Goal: Task Accomplishment & Management: Complete application form

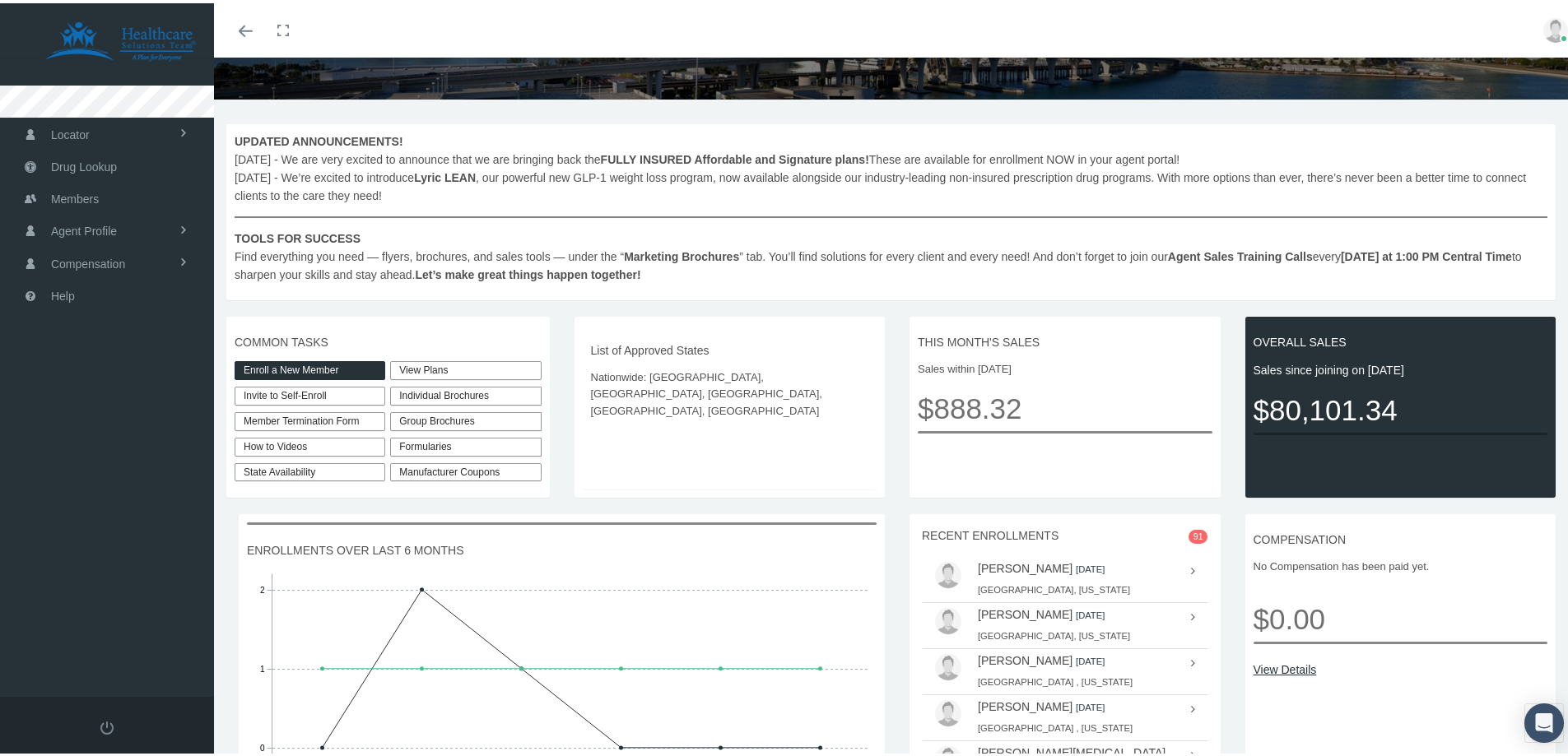
scroll to position [165, 0]
click at [299, 363] on link "Enroll a New Member" at bounding box center [310, 366] width 151 height 18
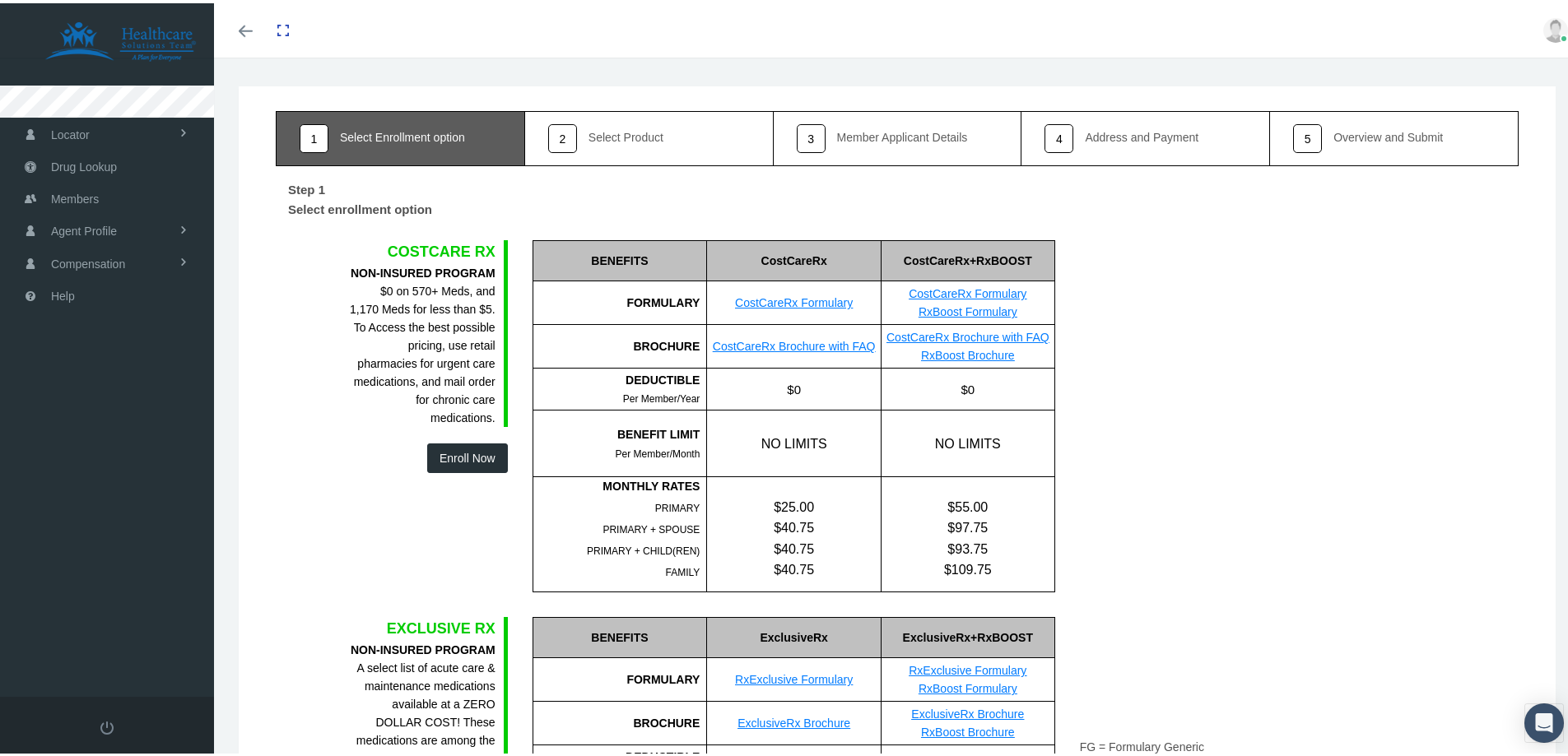
scroll to position [82, 0]
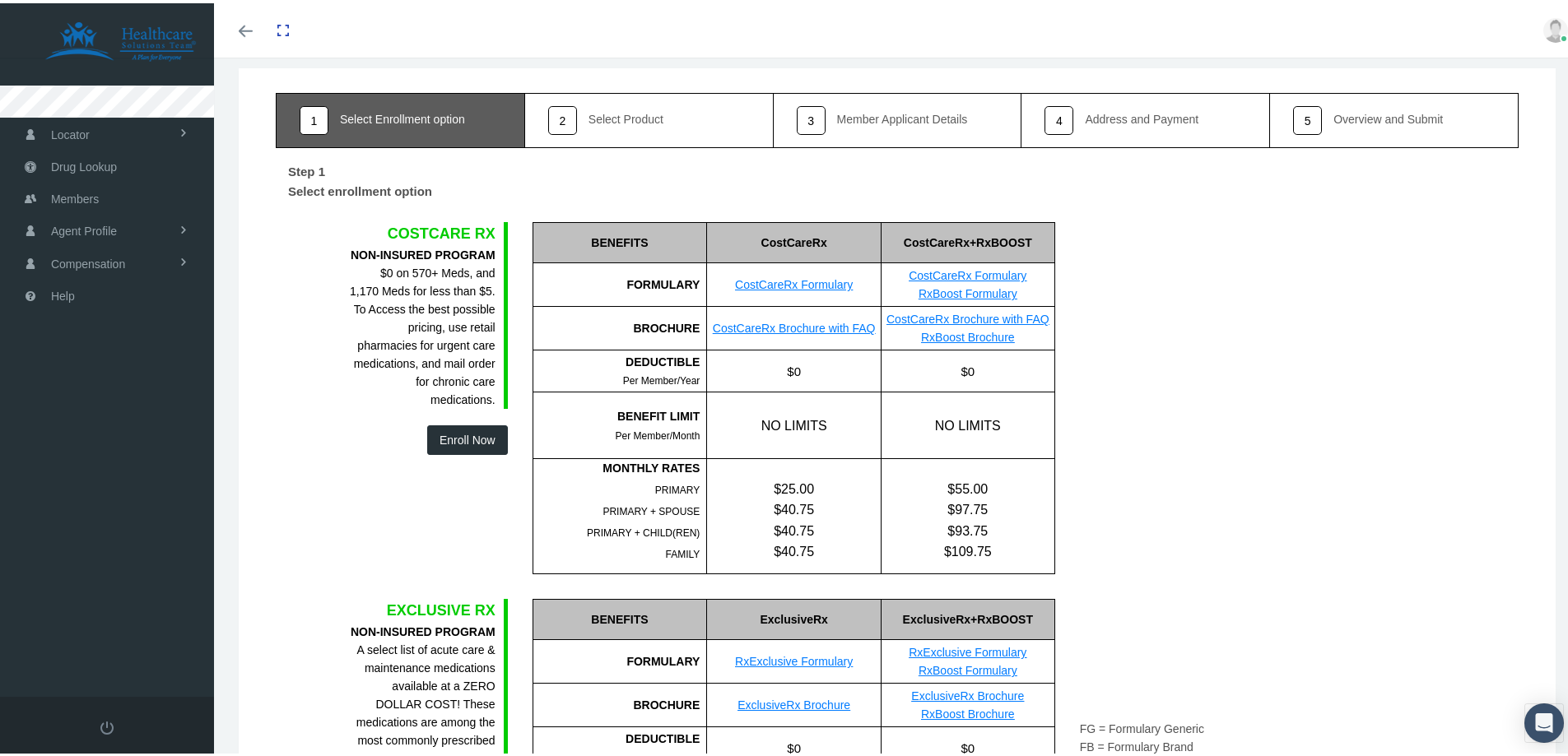
click at [462, 436] on button "Enroll Now" at bounding box center [467, 437] width 80 height 30
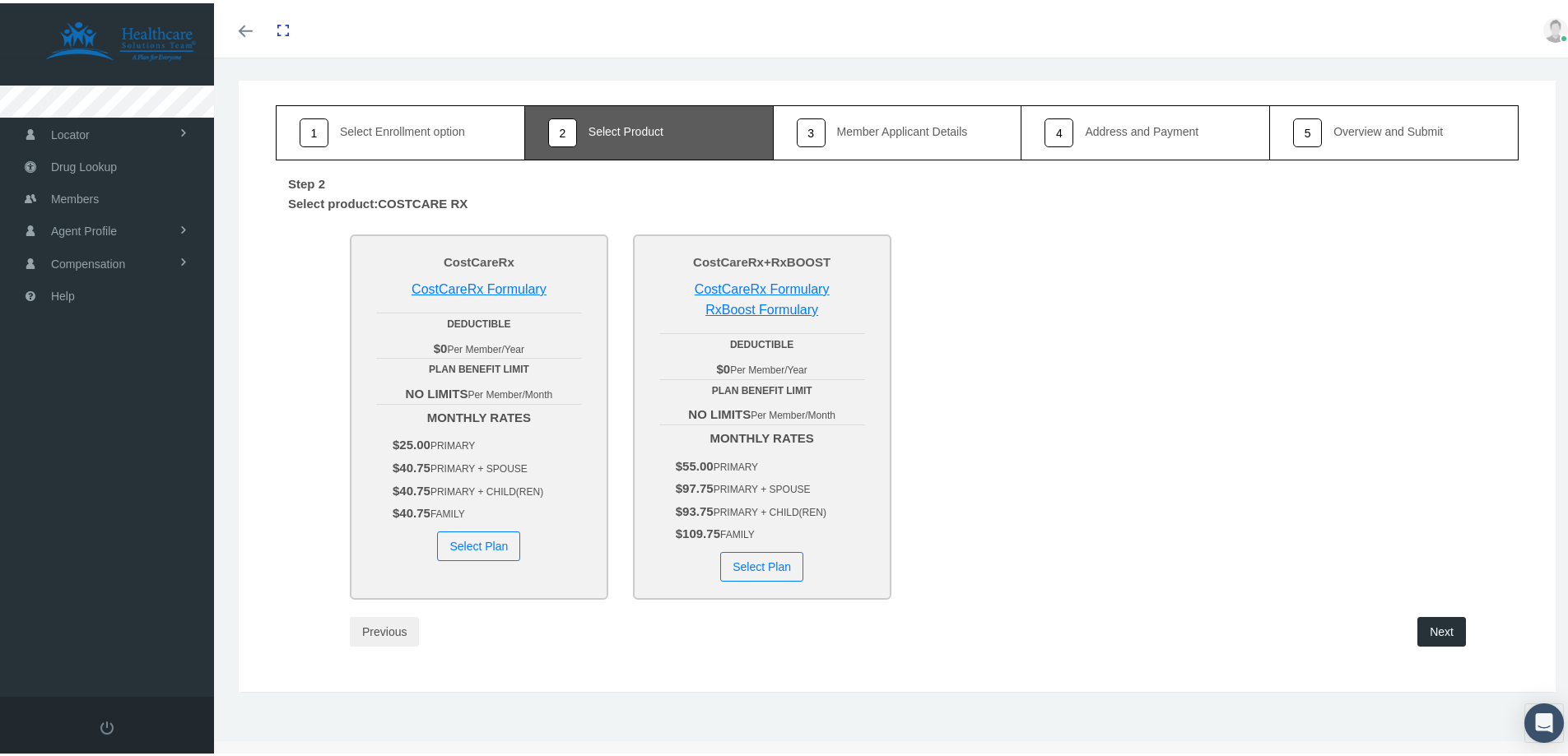
scroll to position [0, 0]
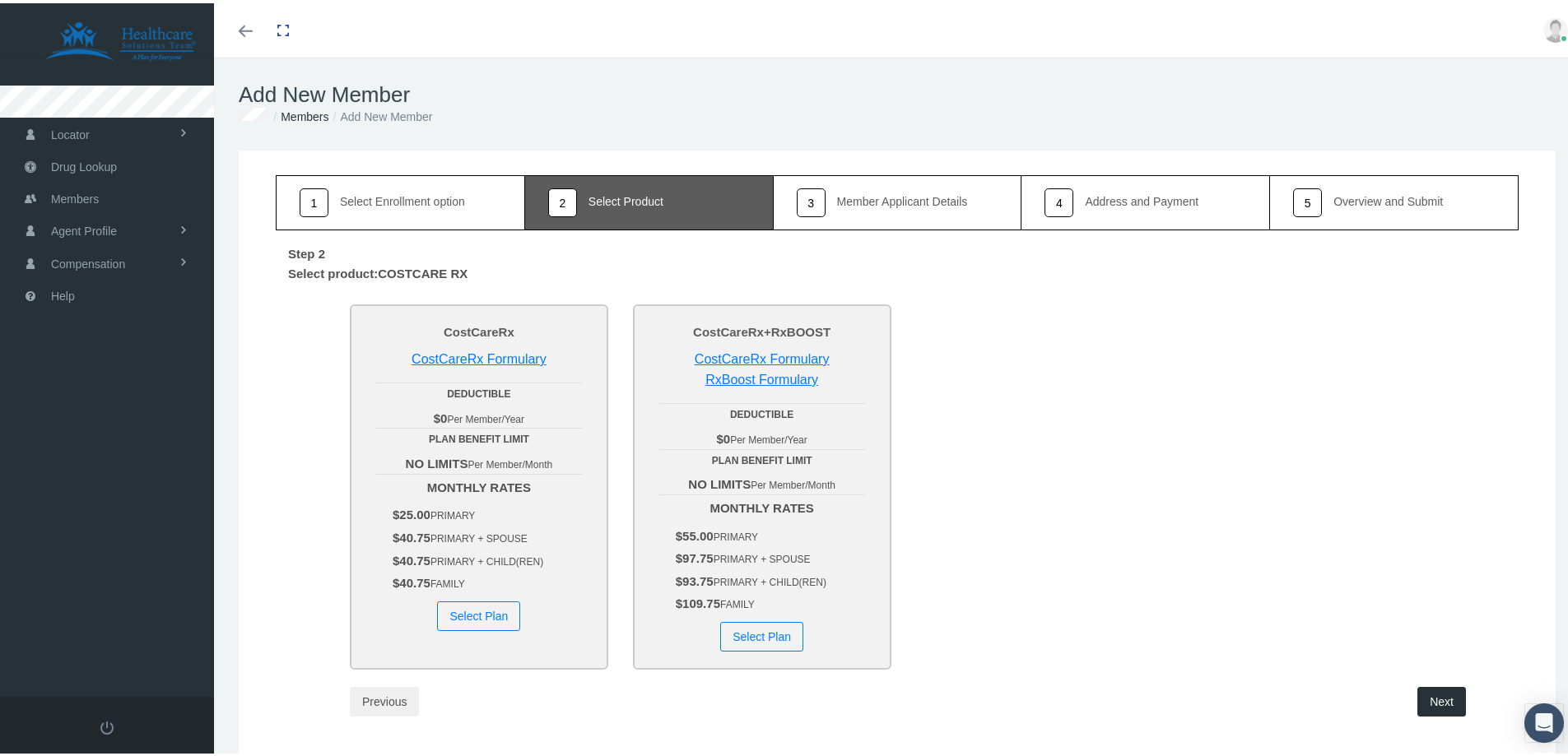
click at [773, 641] on button "Select Plan" at bounding box center [762, 633] width 83 height 30
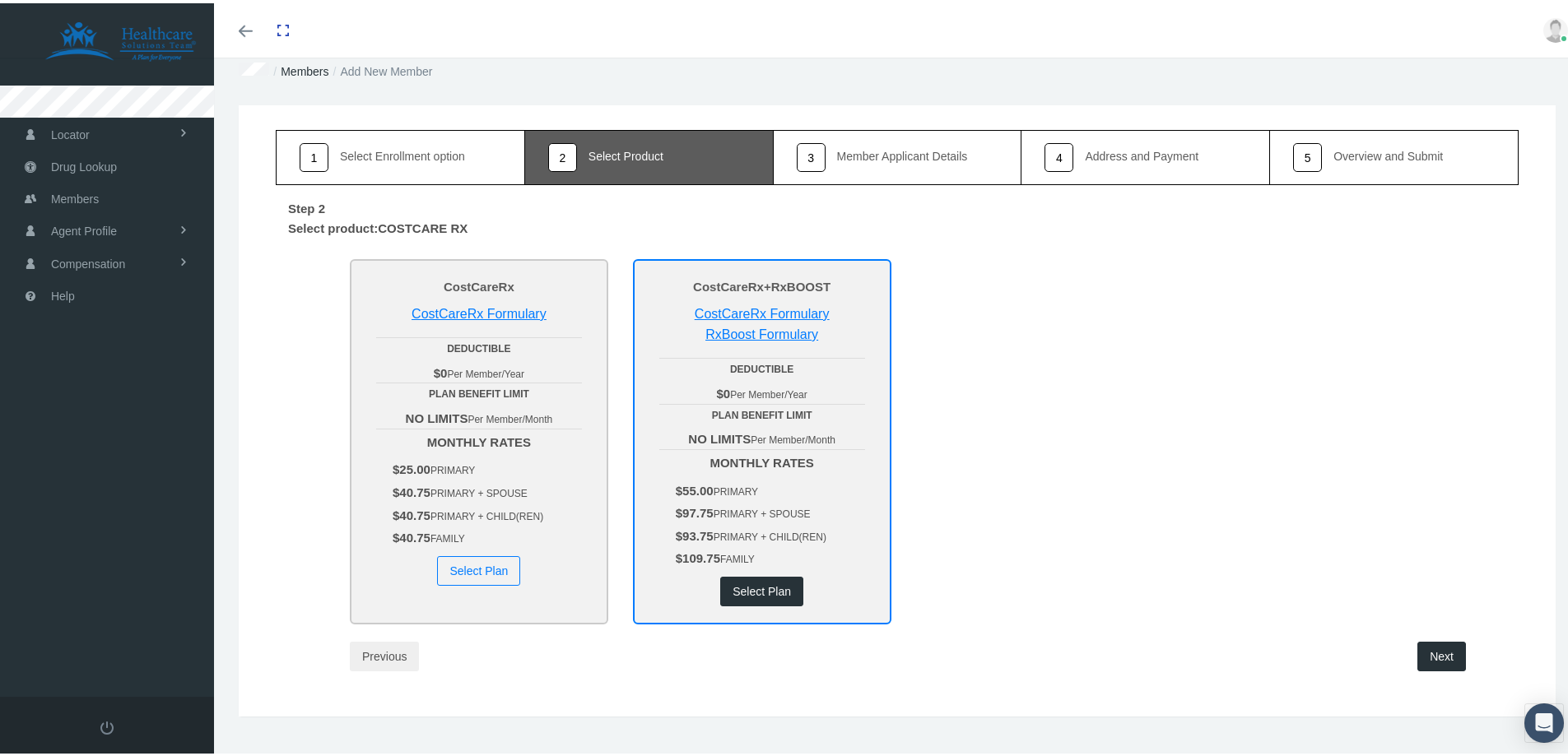
scroll to position [70, 0]
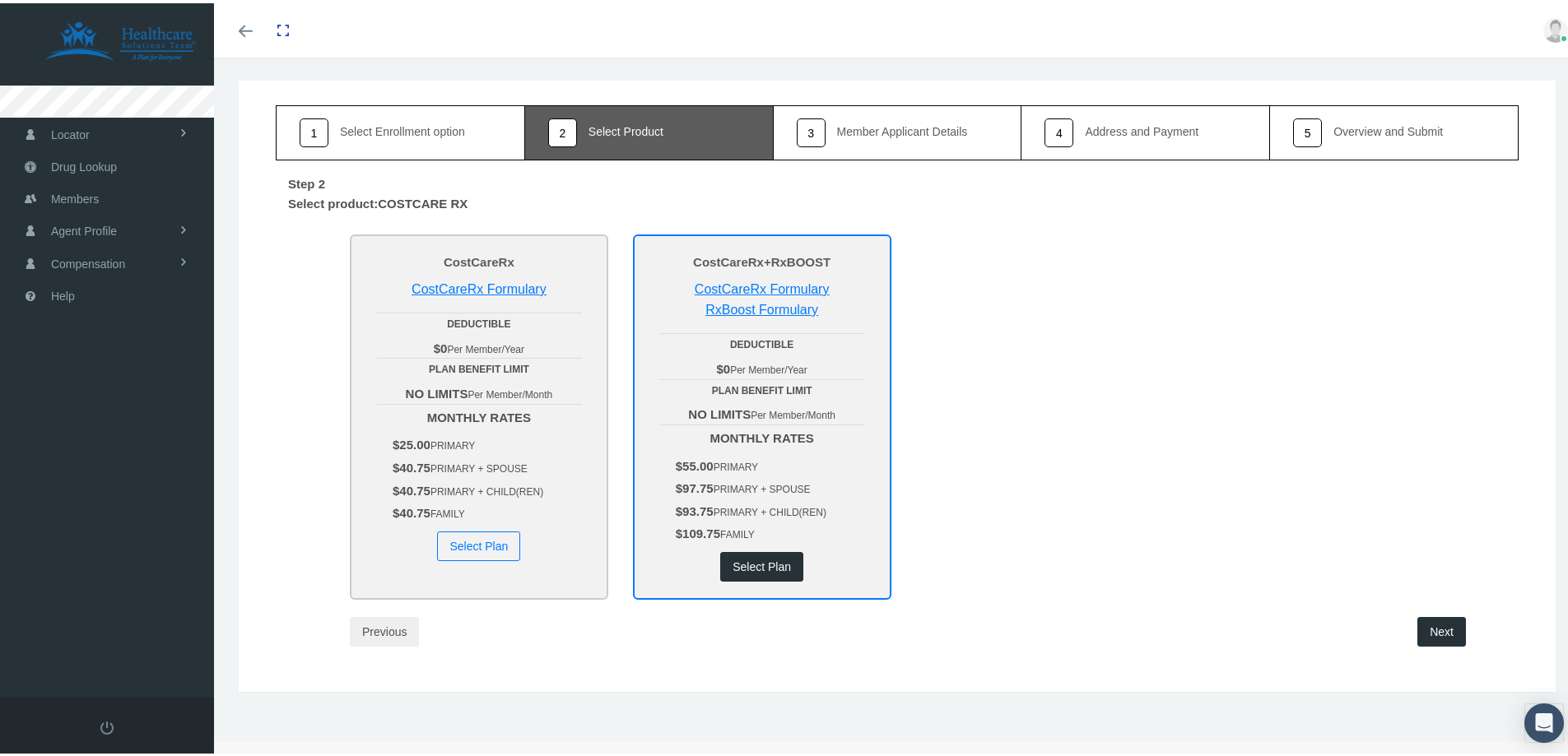
click at [1441, 624] on button "Next" at bounding box center [1441, 628] width 49 height 30
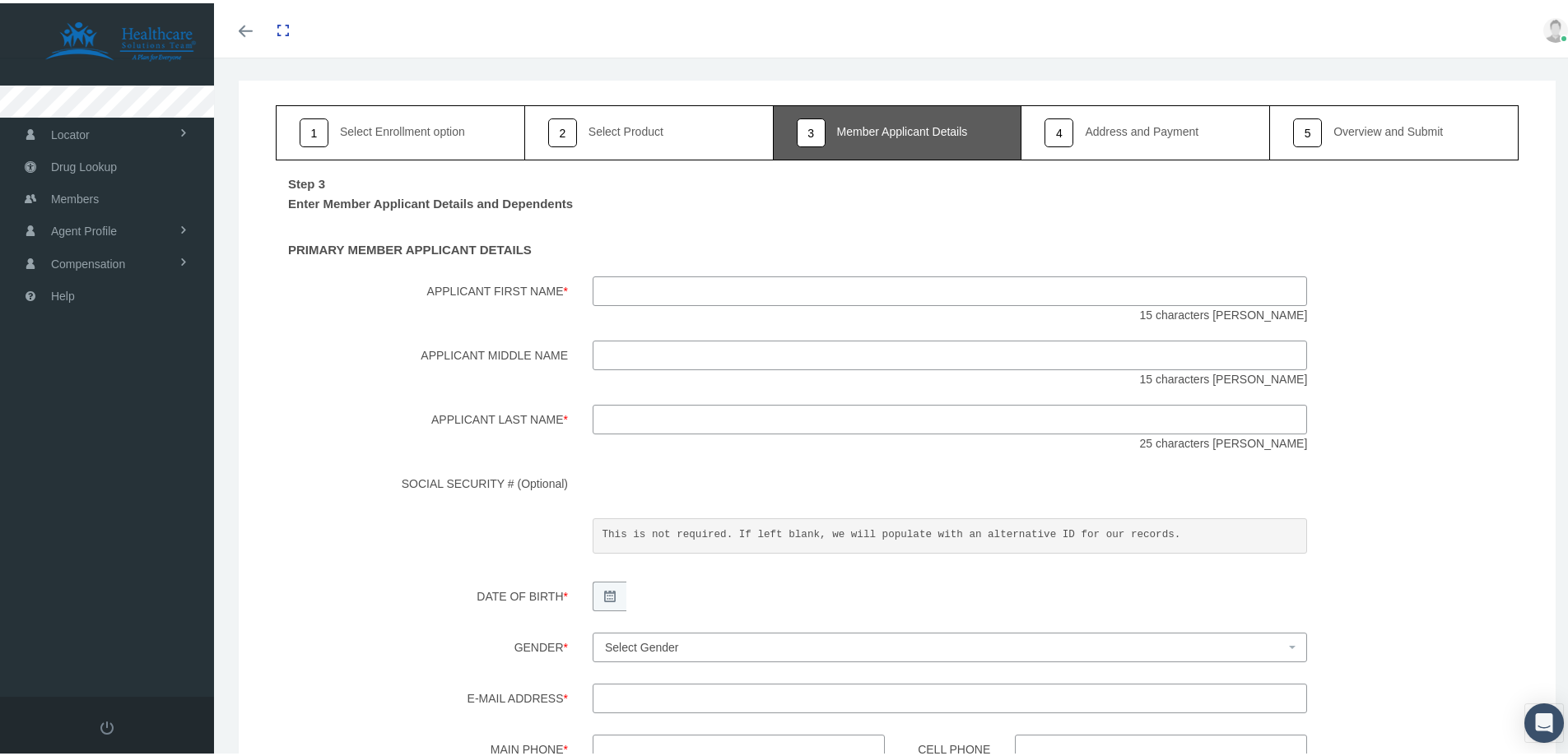
scroll to position [0, 0]
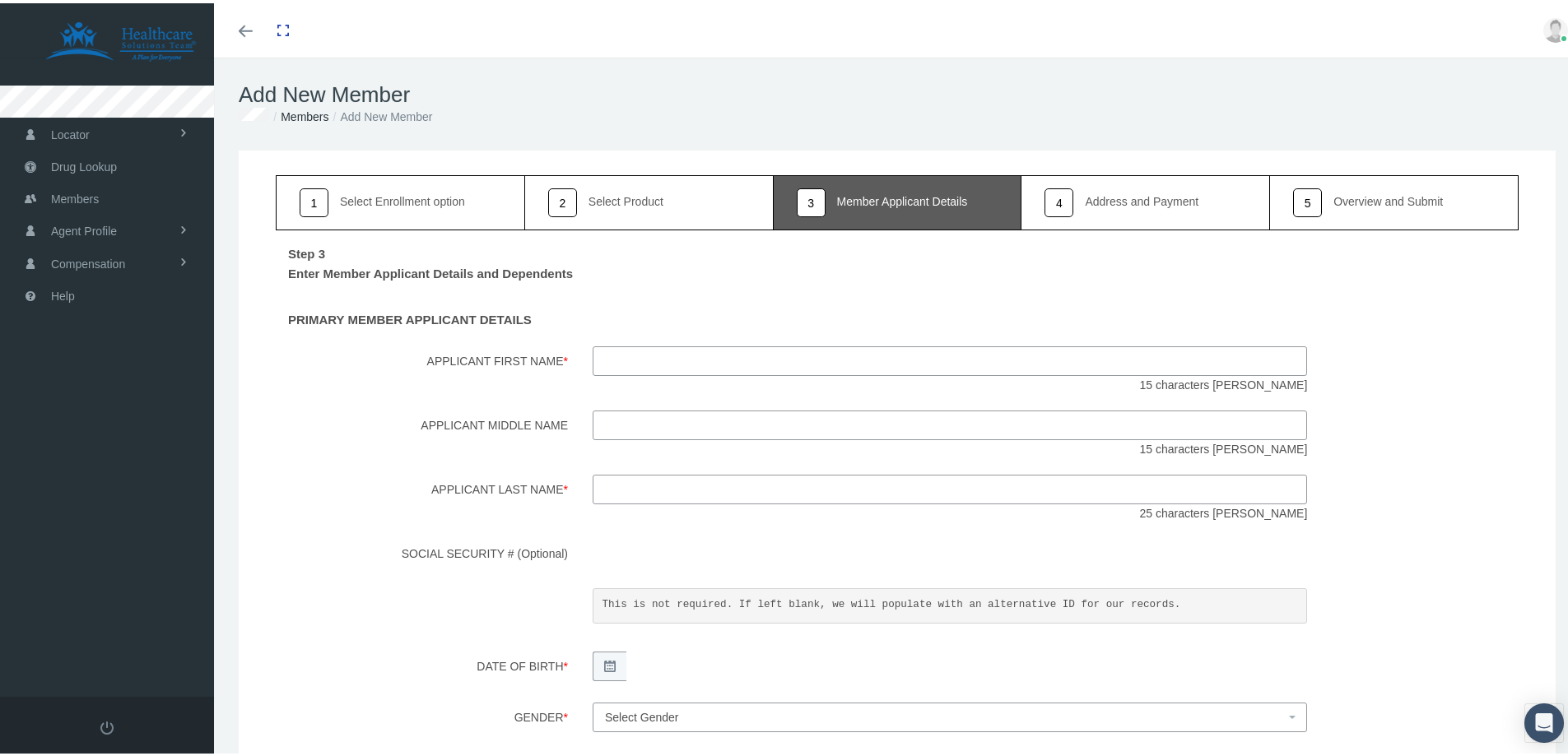
click at [603, 353] on input "Applicant First Name *" at bounding box center [949, 358] width 715 height 30
paste input "[PERSON_NAME]"
type input "[PERSON_NAME]"
click at [660, 485] on input "Applicant Last Name *" at bounding box center [949, 486] width 715 height 30
paste input "DeBease"
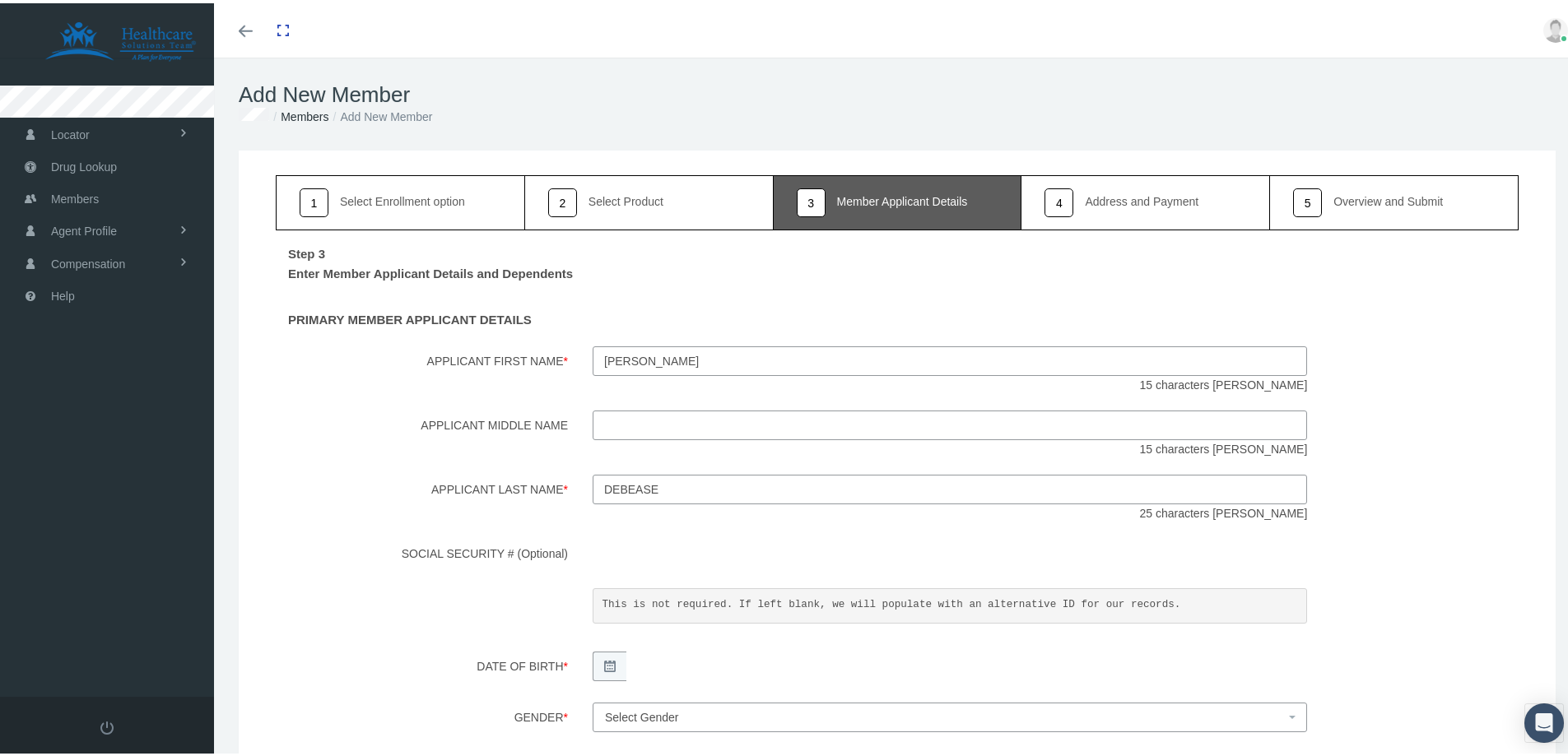
type input "DeBease"
click at [518, 356] on label "Applicant First Name *" at bounding box center [422, 367] width 317 height 48
click at [593, 356] on input "[PERSON_NAME]" at bounding box center [949, 358] width 715 height 30
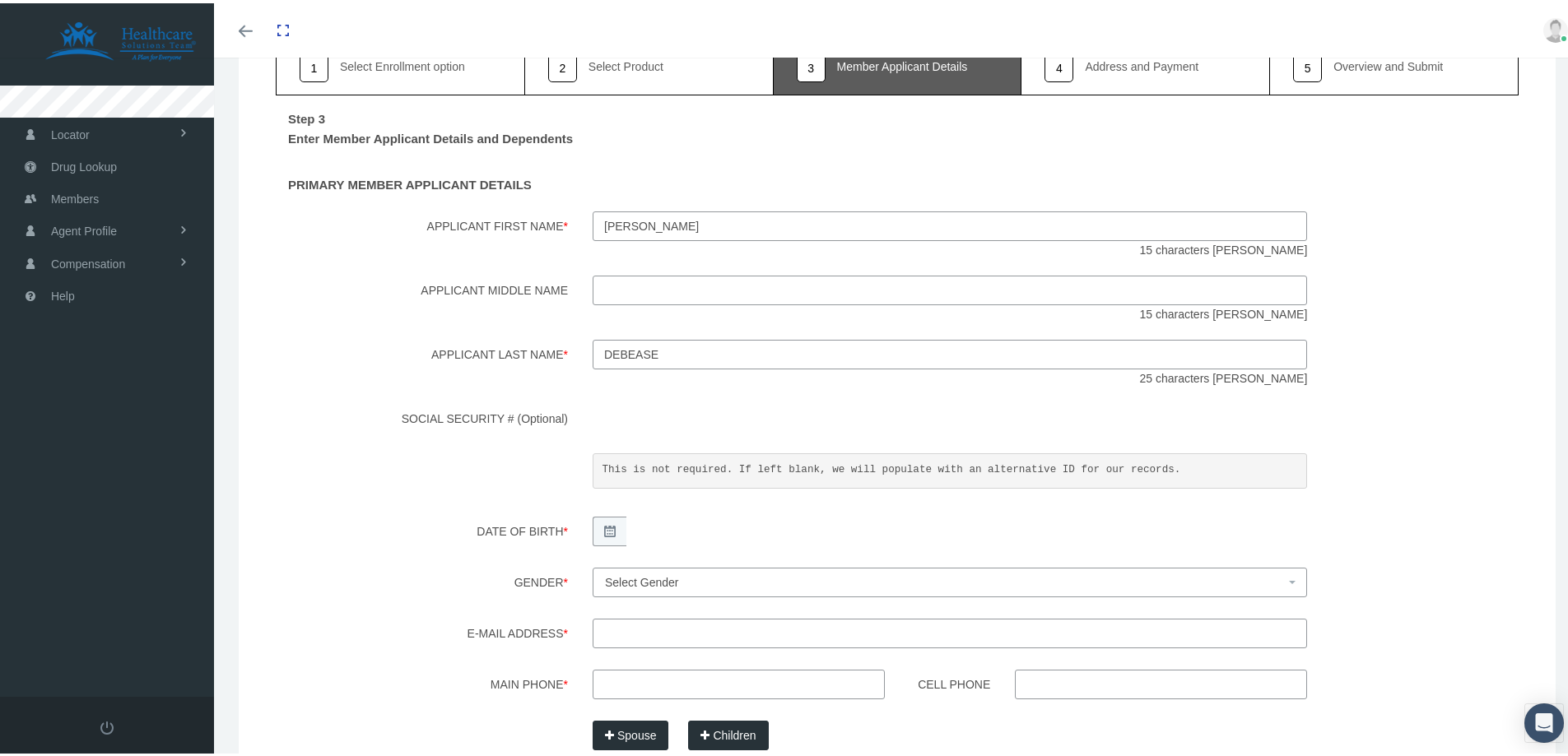
scroll to position [165, 0]
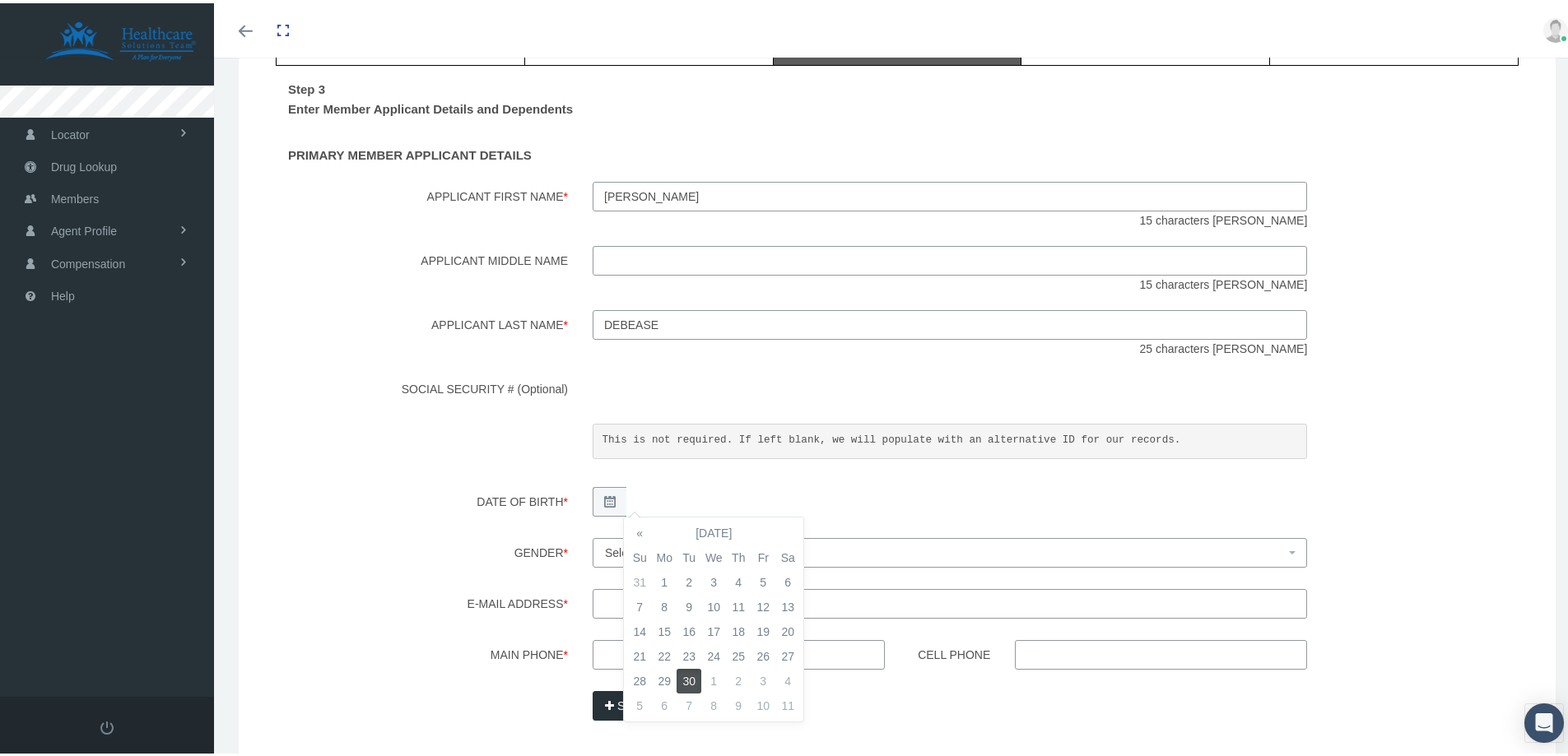
click at [435, 520] on div "Step 3 Enter Member Applicant Details and Dependents PRIMARY MEMBER APPLICANT D…" at bounding box center [897, 433] width 1243 height 740
click at [495, 584] on div "Step 3 Enter Member Applicant Details and Dependents PRIMARY MEMBER APPLICANT D…" at bounding box center [897, 433] width 1243 height 740
click at [611, 551] on span "Select Gender" at bounding box center [642, 550] width 74 height 13
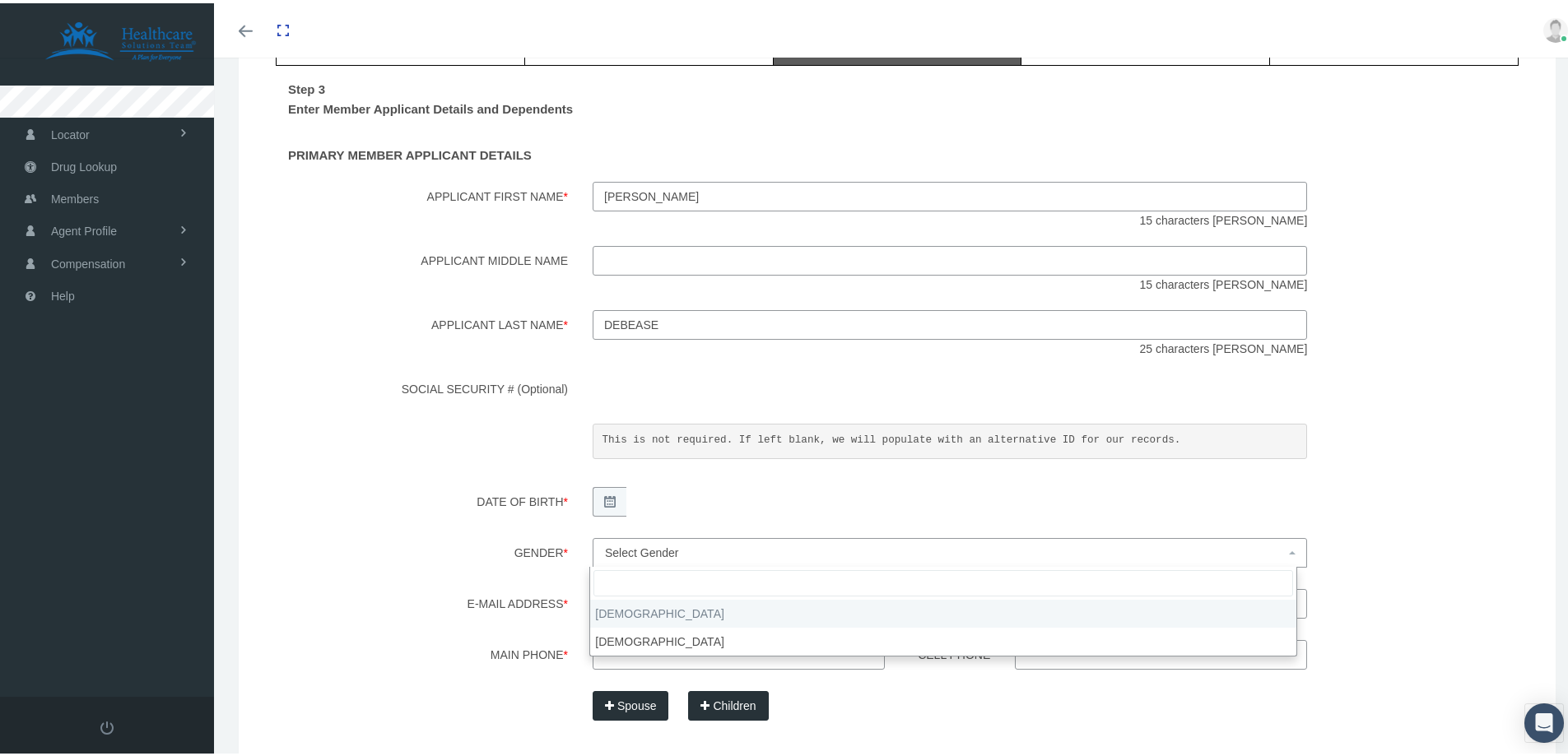
select select "M"
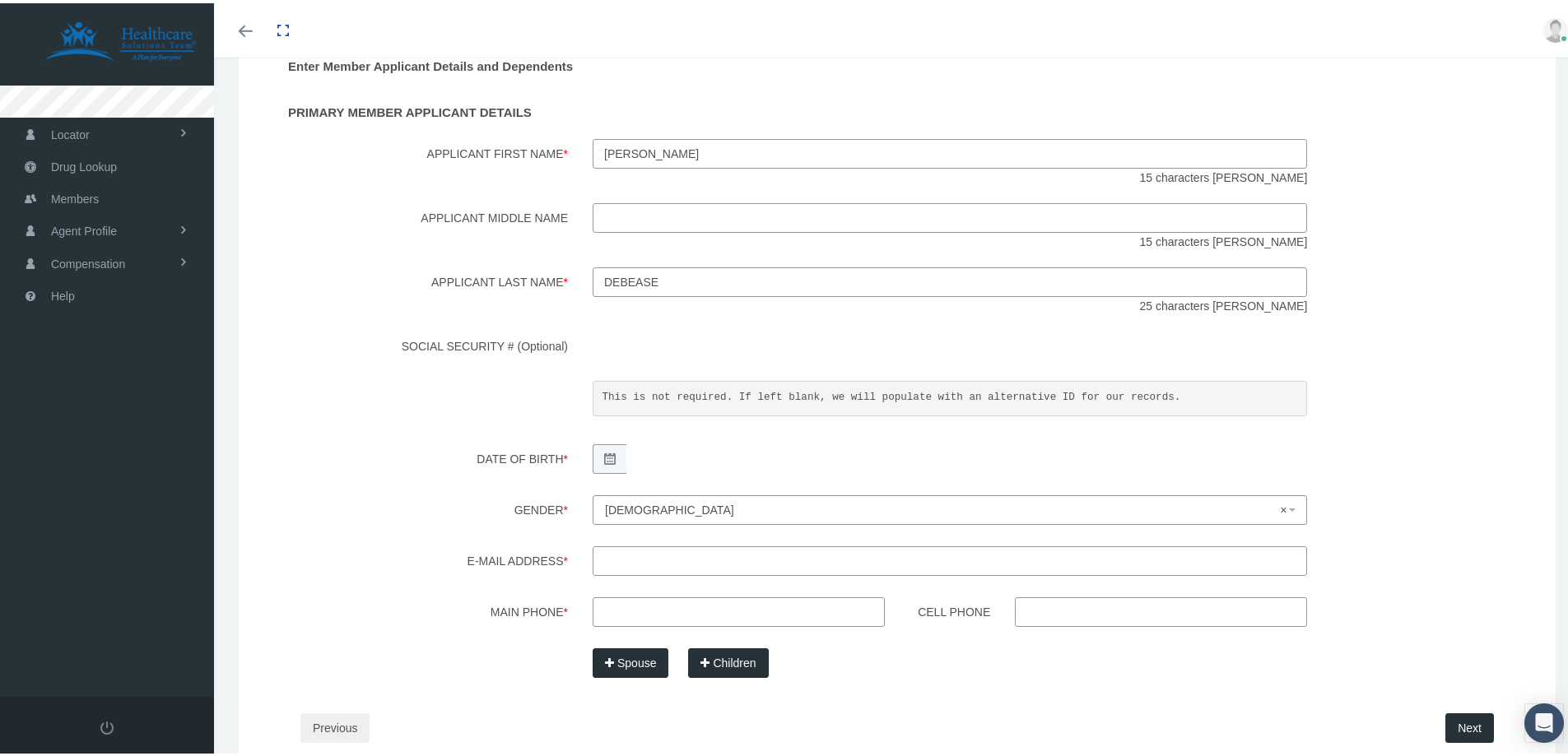
scroll to position [247, 0]
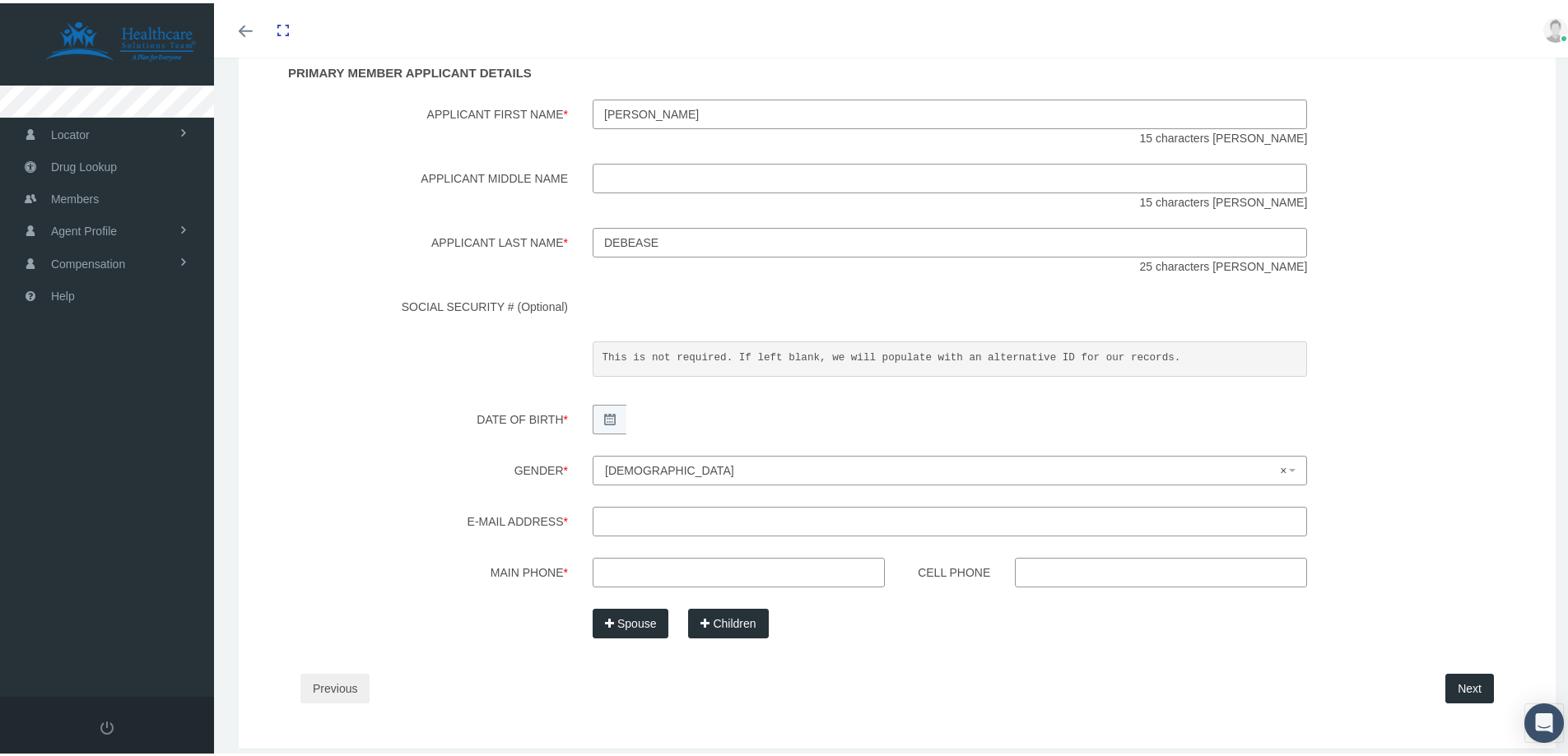
click at [624, 519] on input "E-mail Address *" at bounding box center [949, 518] width 715 height 30
paste input "[EMAIL_ADDRESS][DOMAIN_NAME]"
type input "[EMAIL_ADDRESS][DOMAIN_NAME]"
click at [622, 567] on input "Main Phone *" at bounding box center [739, 569] width 292 height 30
paste input "[PHONE_NUMBER]"
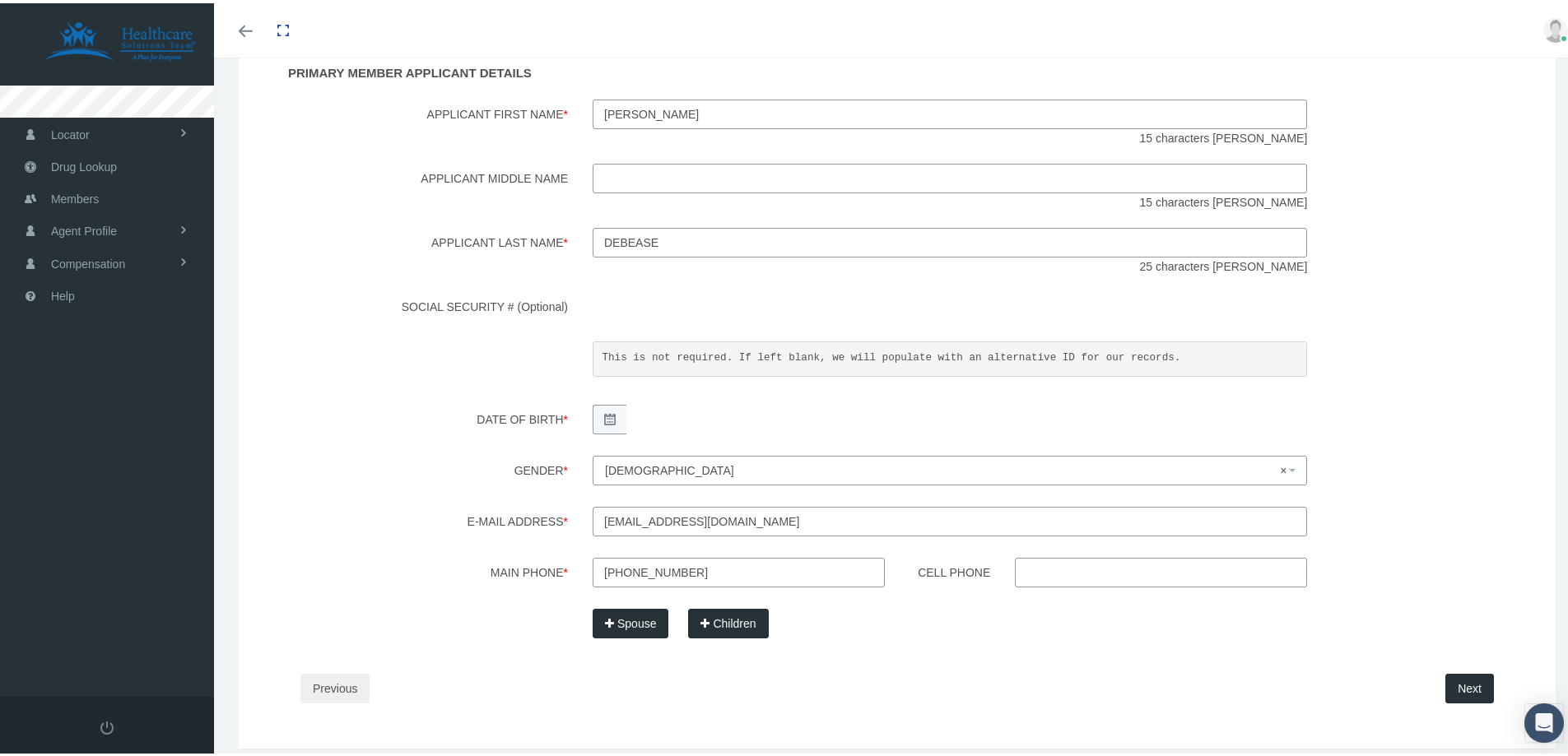
click at [489, 431] on label "Date of Birth *" at bounding box center [422, 418] width 317 height 34
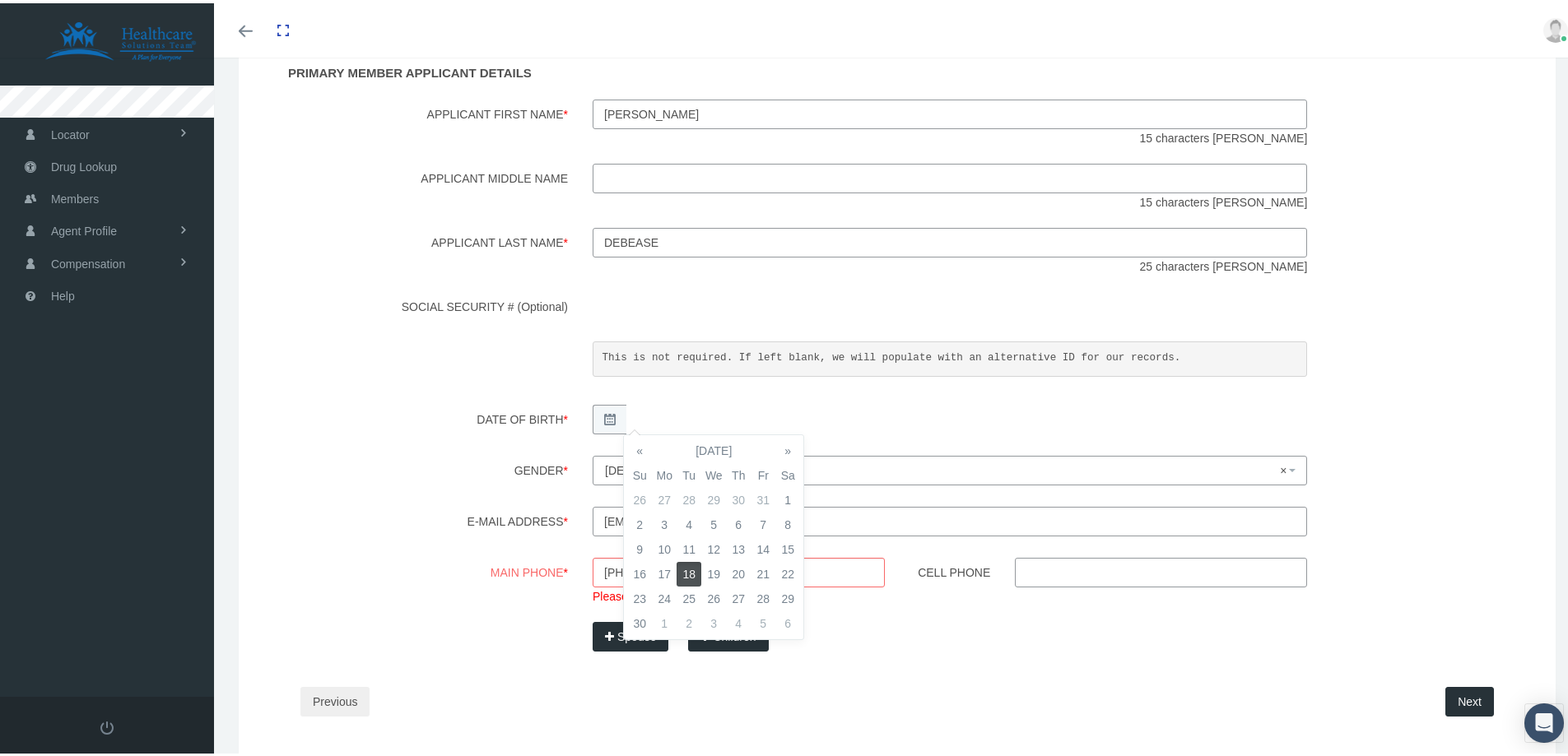
scroll to position [317, 0]
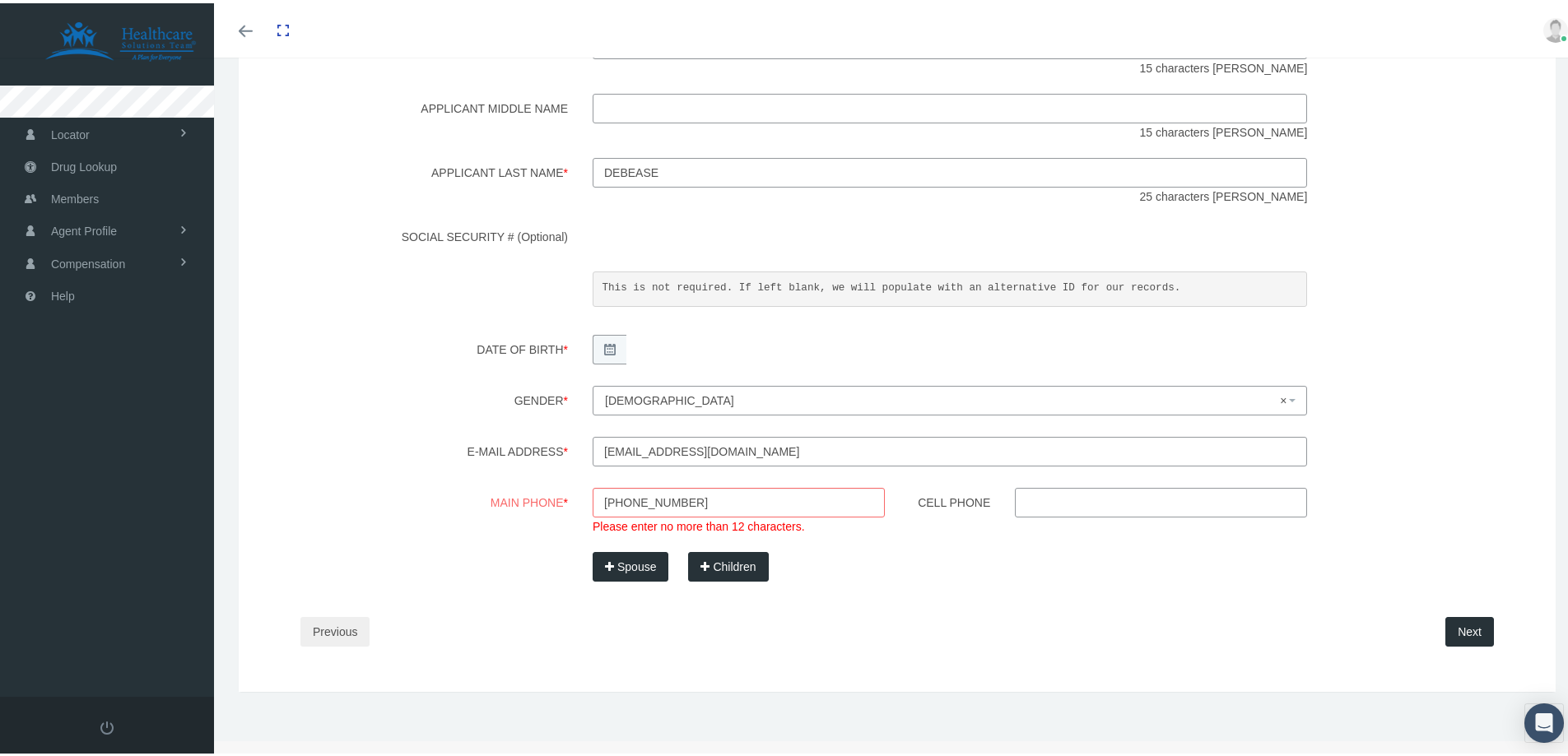
click at [486, 476] on div "Step 3 Enter Member Applicant Details and Dependents PRIMARY MEMBER APPLICANT D…" at bounding box center [897, 287] width 1243 height 753
click at [625, 493] on input "[PHONE_NUMBER]" at bounding box center [739, 499] width 292 height 30
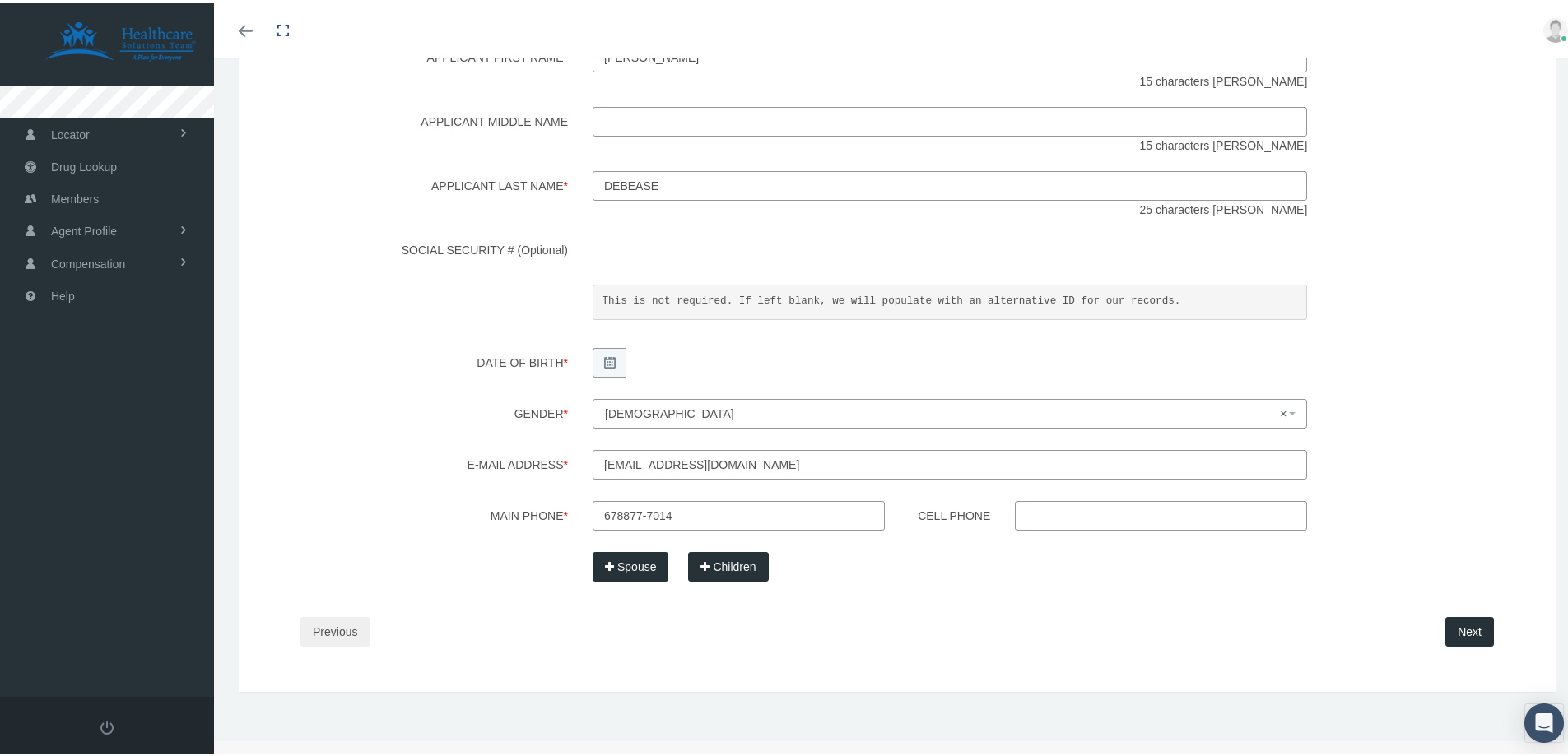
click at [646, 512] on input "678877-7014" at bounding box center [739, 513] width 292 height 30
type input "[PHONE_NUMBER]"
click at [1460, 625] on button "Next" at bounding box center [1469, 628] width 49 height 30
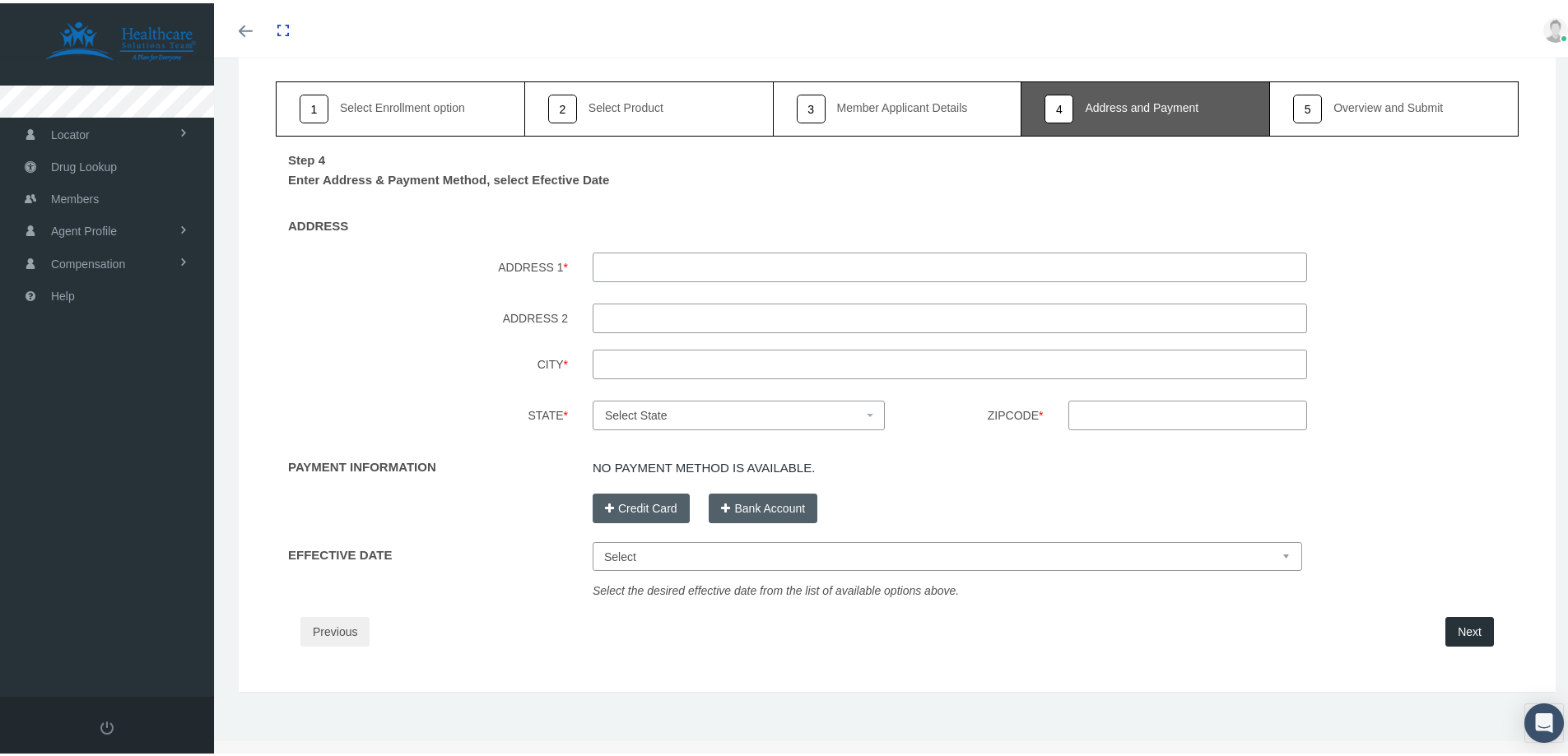
scroll to position [0, 0]
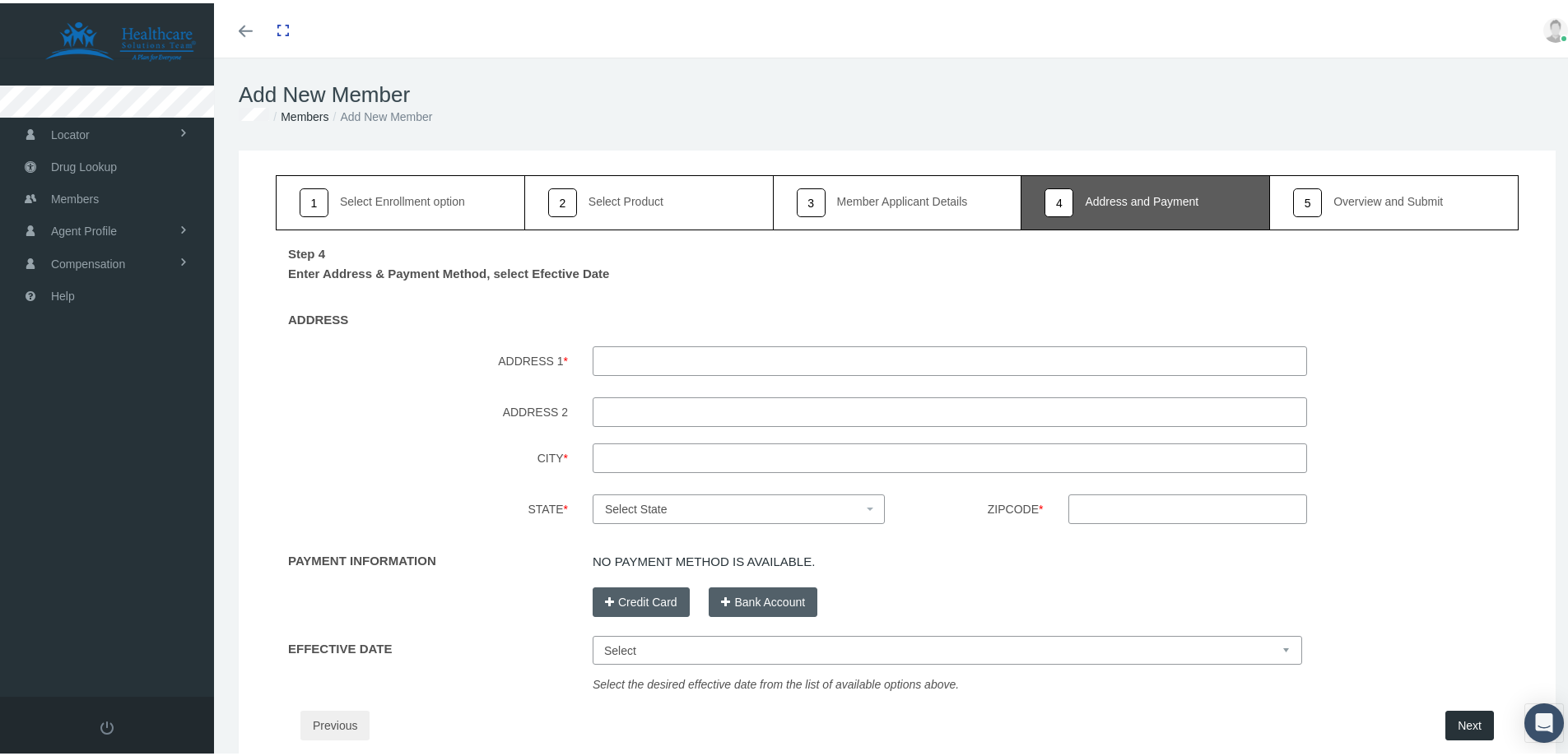
drag, startPoint x: 662, startPoint y: 363, endPoint x: 667, endPoint y: 353, distance: 11.2
click at [664, 362] on input "ADDRESS 1 *" at bounding box center [949, 358] width 715 height 30
paste input "[STREET_ADDRESS]"
type input "[STREET_ADDRESS]"
click at [649, 404] on input "ADDRESS 2" at bounding box center [949, 408] width 715 height 30
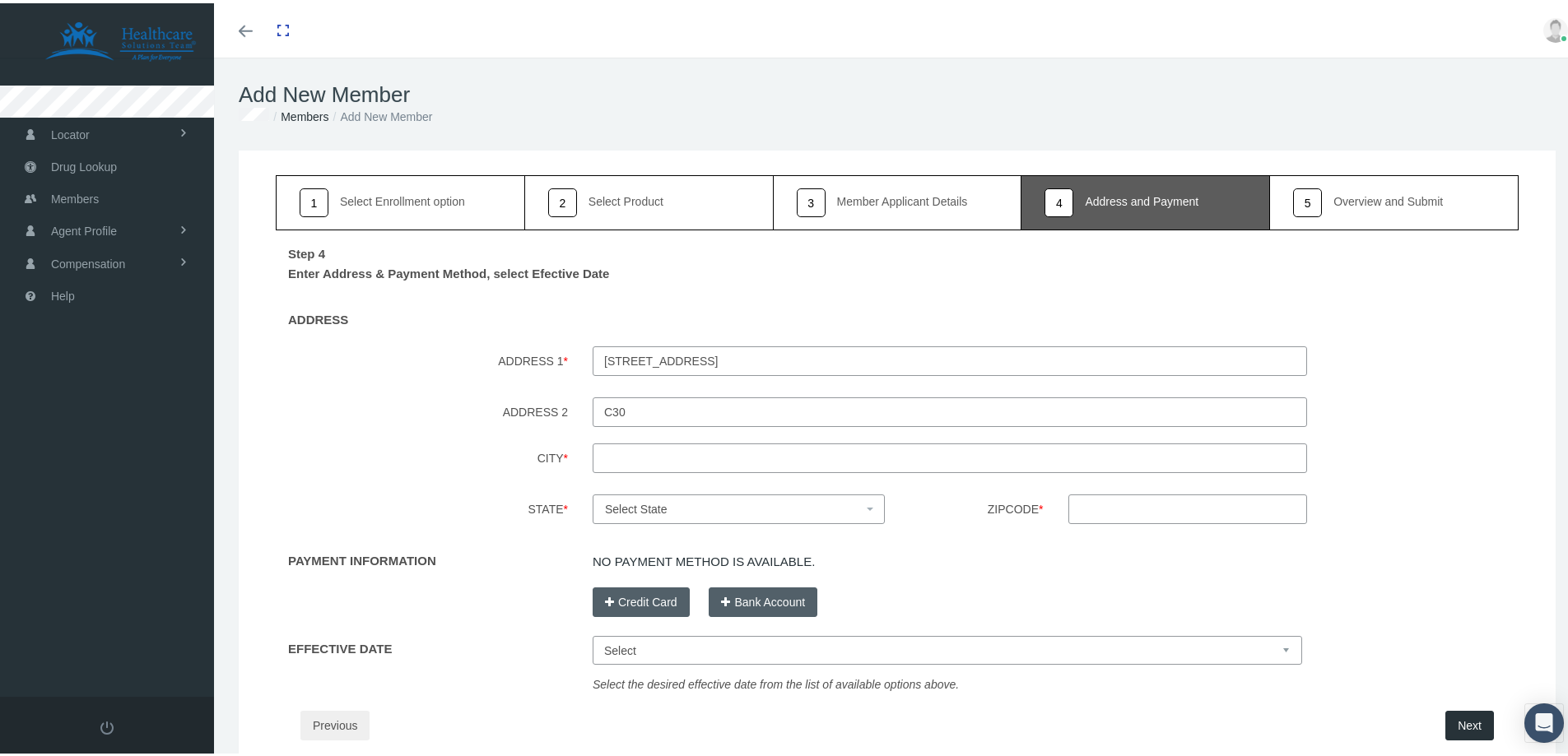
type input "C30"
click at [626, 463] on input "City *" at bounding box center [949, 455] width 715 height 30
type input "Clearwater"
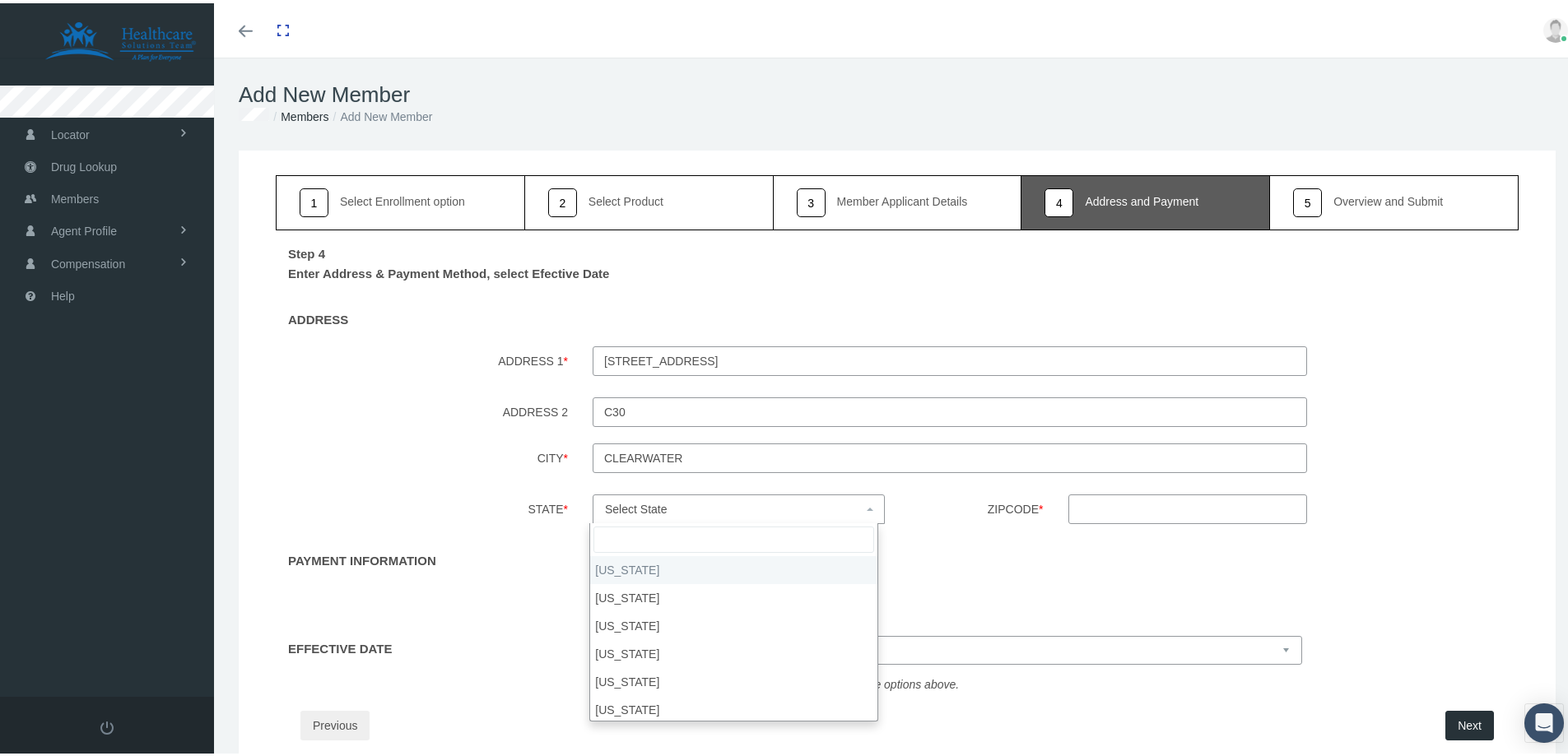
click at [633, 503] on span "Select State" at bounding box center [636, 506] width 63 height 13
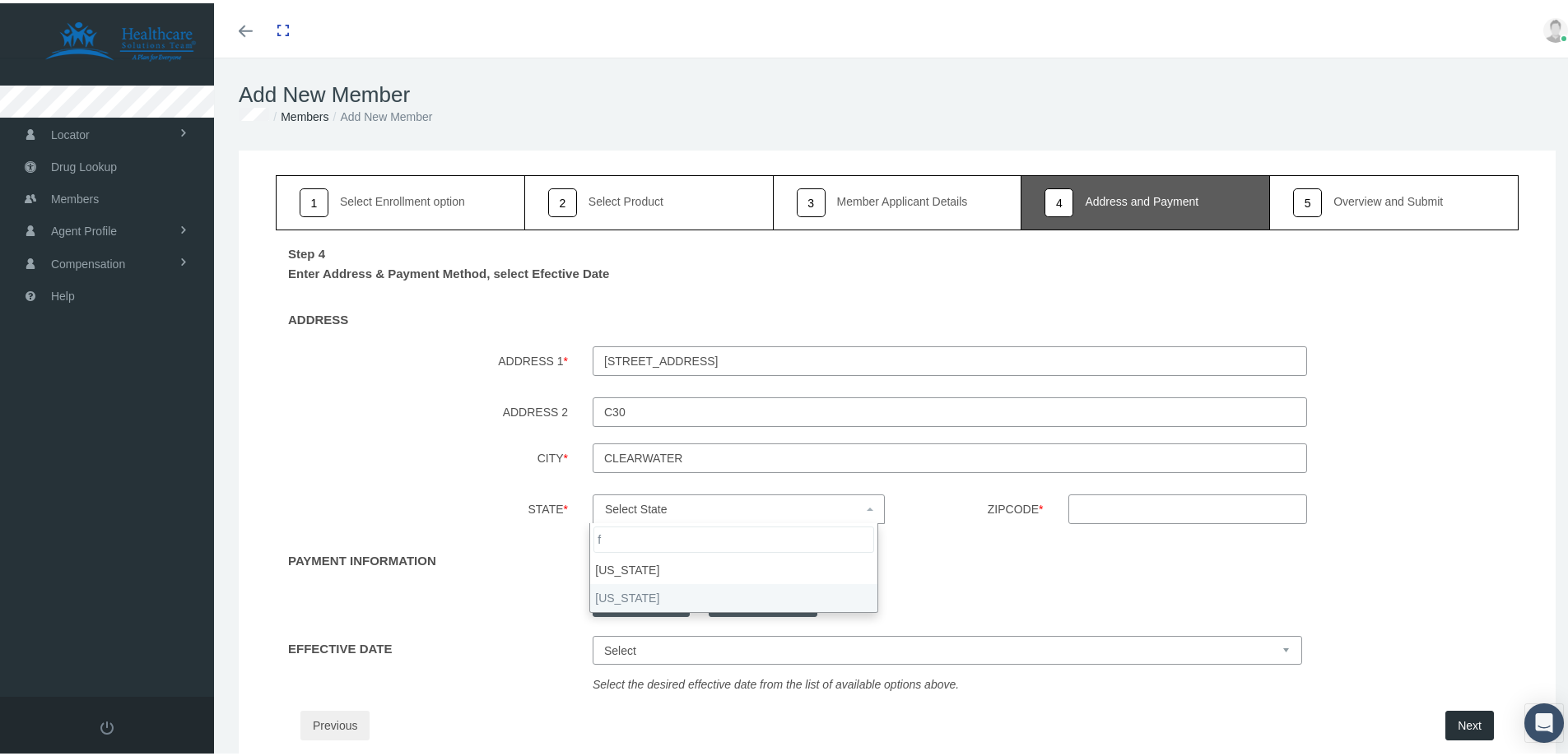
type input "f"
select select "FL"
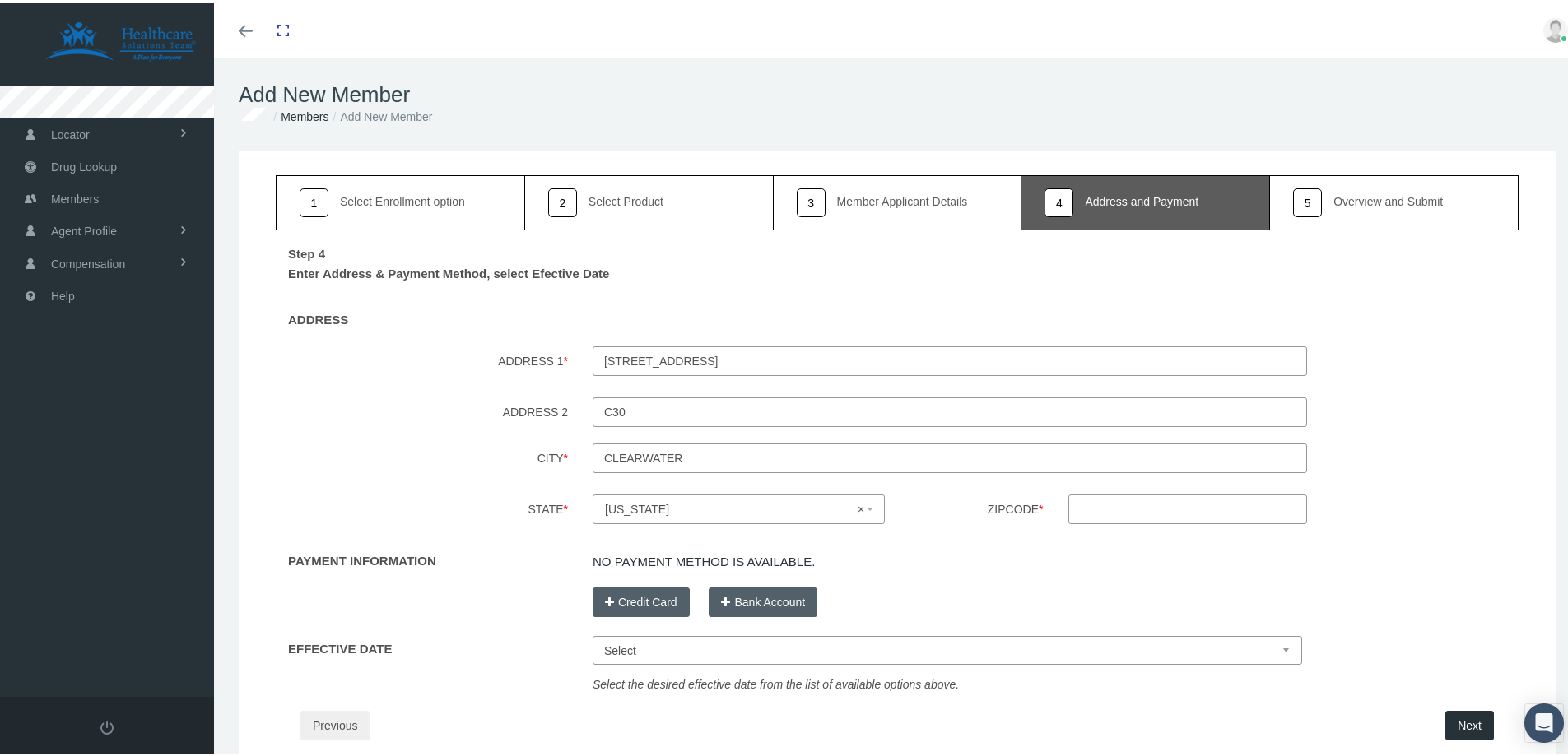
click at [1107, 508] on input "Zipcode *" at bounding box center [1188, 506] width 239 height 30
type input "33764"
click at [507, 555] on div "PAYMENT INFORMATION" at bounding box center [422, 579] width 317 height 72
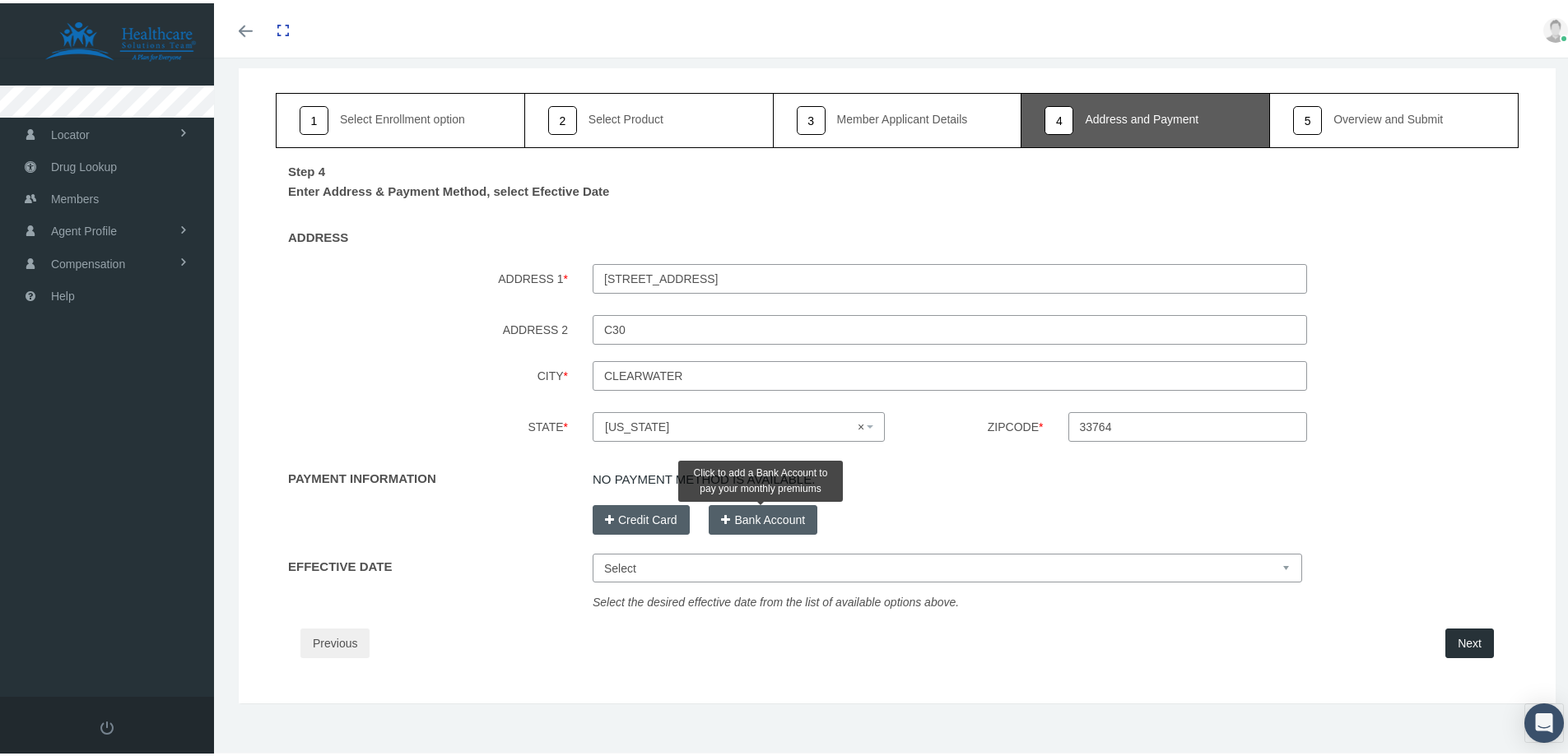
click at [776, 510] on button "Bank Account" at bounding box center [764, 517] width 109 height 30
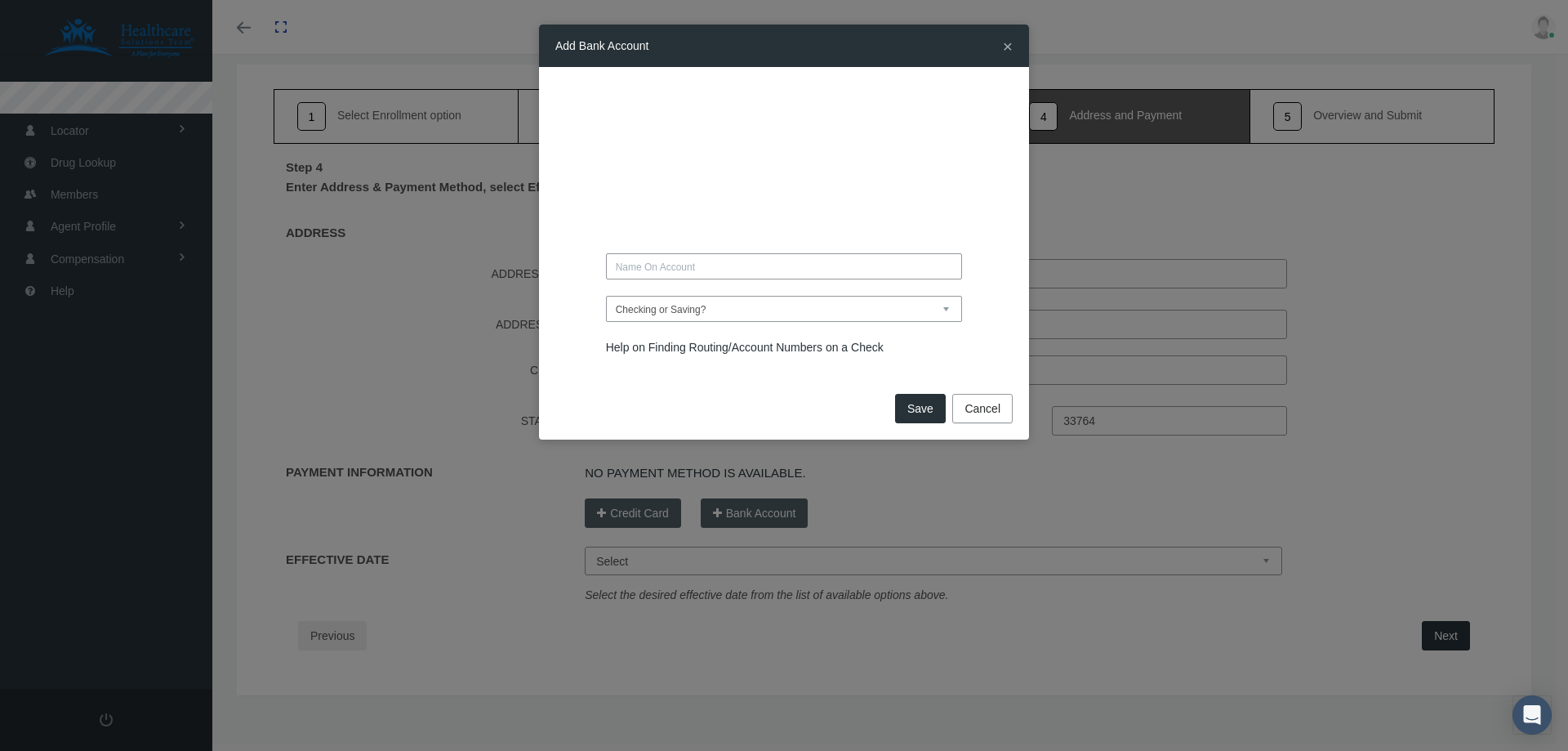
click at [650, 258] on input "text" at bounding box center [784, 266] width 357 height 26
paste input "[PERSON_NAME]"
type input "[PERSON_NAME]"
click at [660, 312] on select "Checking or Saving? Checking Saving" at bounding box center [784, 308] width 357 height 26
select select "Checking"
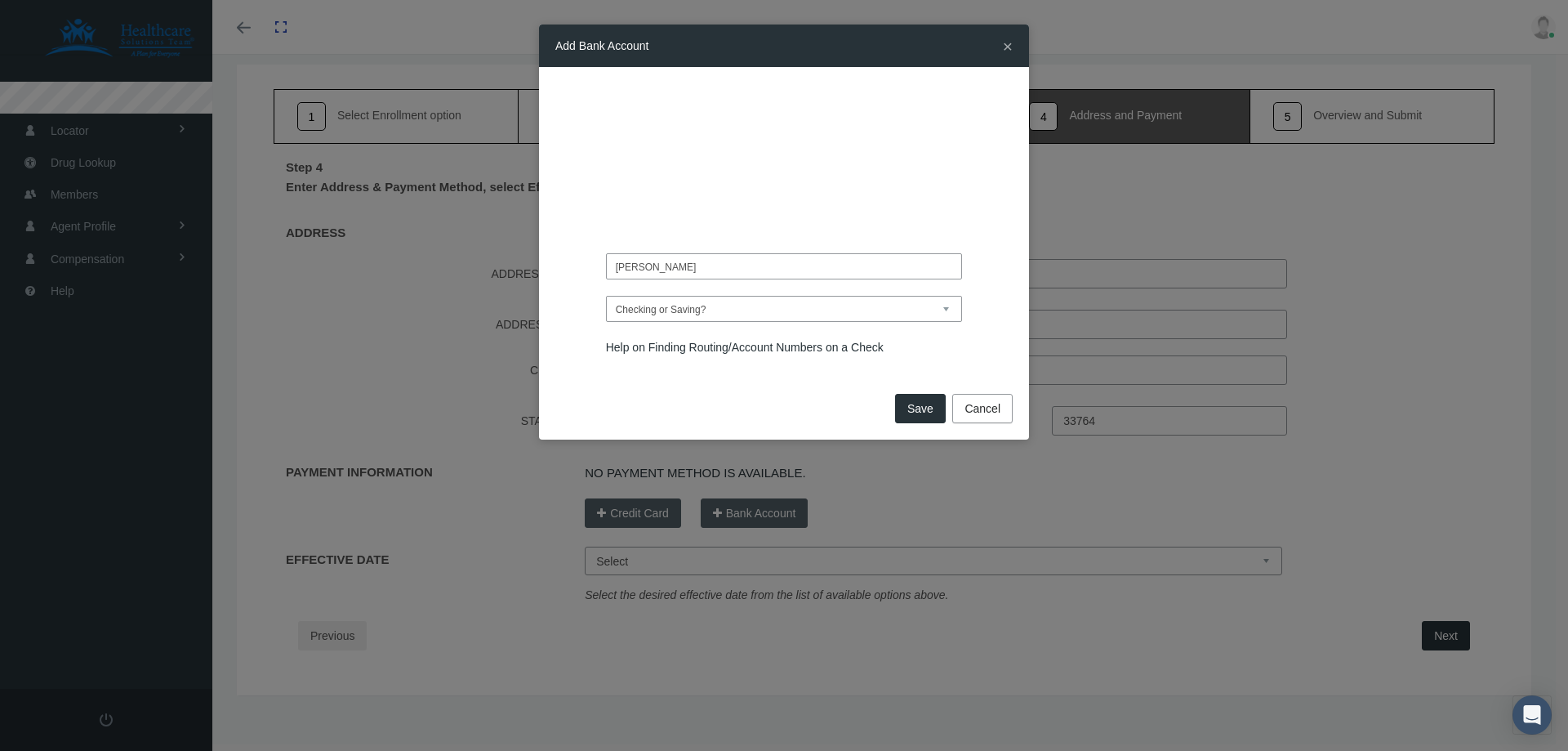
click at [606, 296] on select "Checking or Saving? Checking Saving" at bounding box center [784, 308] width 357 height 26
click at [918, 406] on button "Save" at bounding box center [920, 409] width 50 height 29
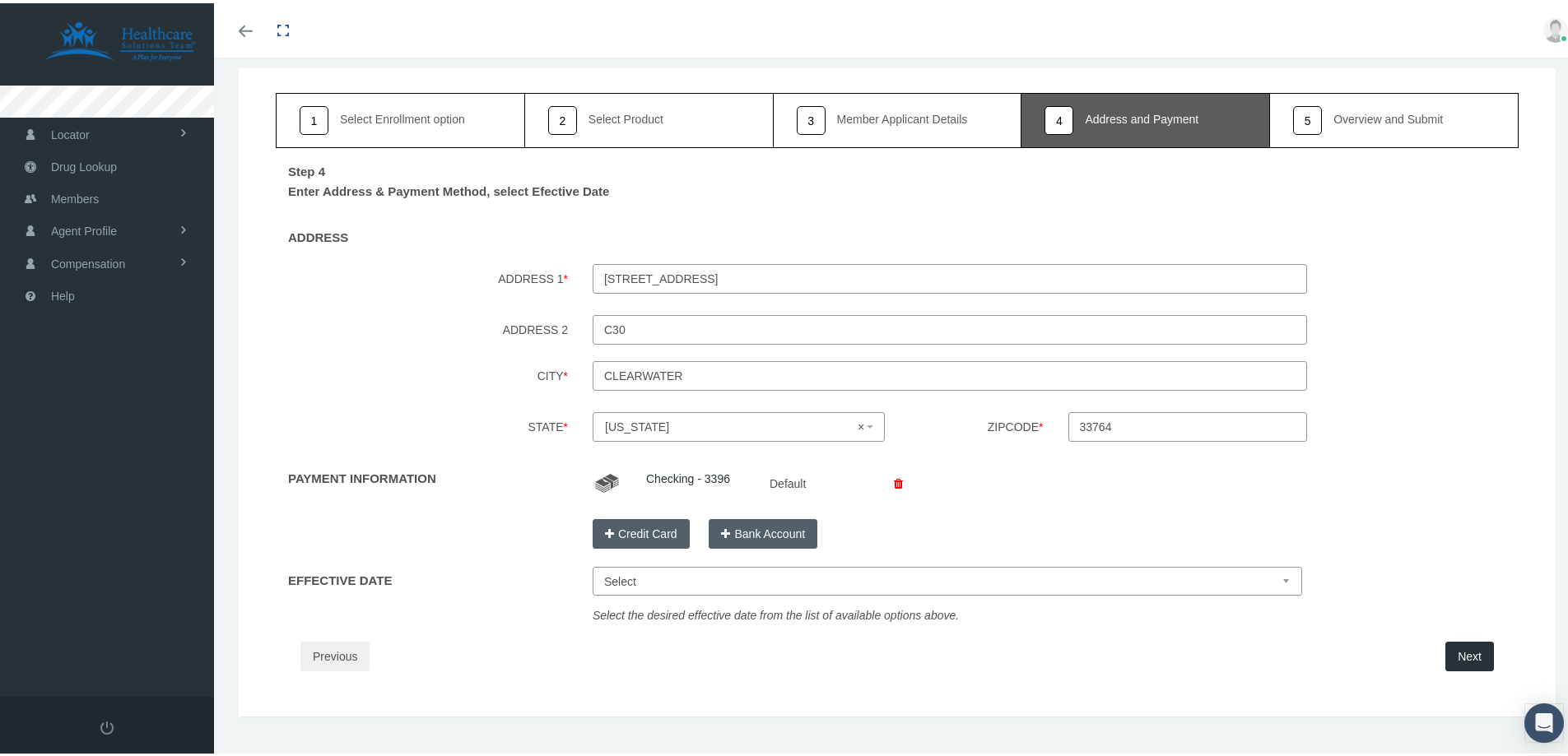
click at [668, 567] on select "Select [DATE] [DATE] [DATE] [DATE]" at bounding box center [947, 578] width 709 height 29
select select "[DATE]"
click at [593, 564] on select "Select [DATE] [DATE] [DATE] [DATE]" at bounding box center [947, 578] width 709 height 29
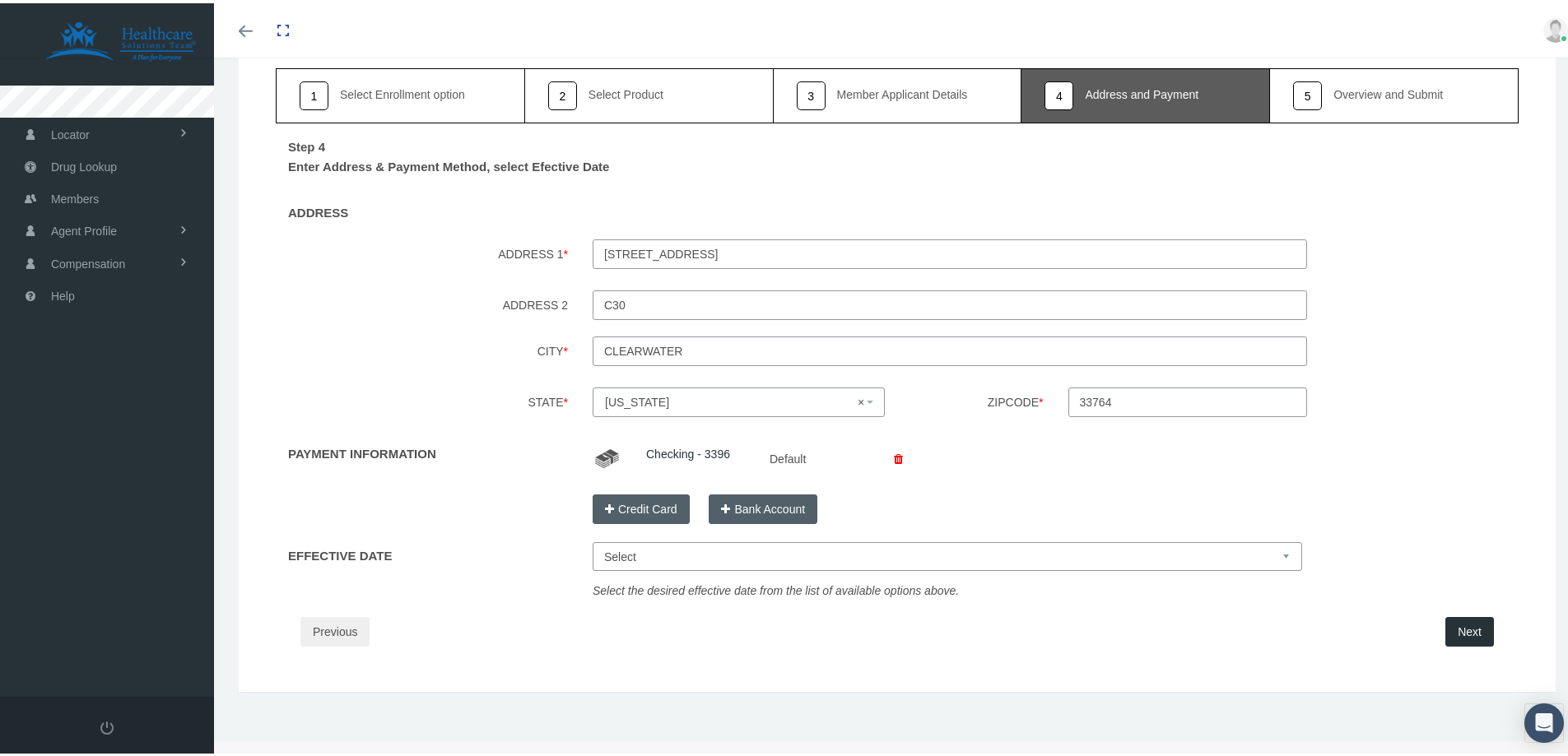
click at [1464, 632] on button "Next" at bounding box center [1469, 628] width 49 height 30
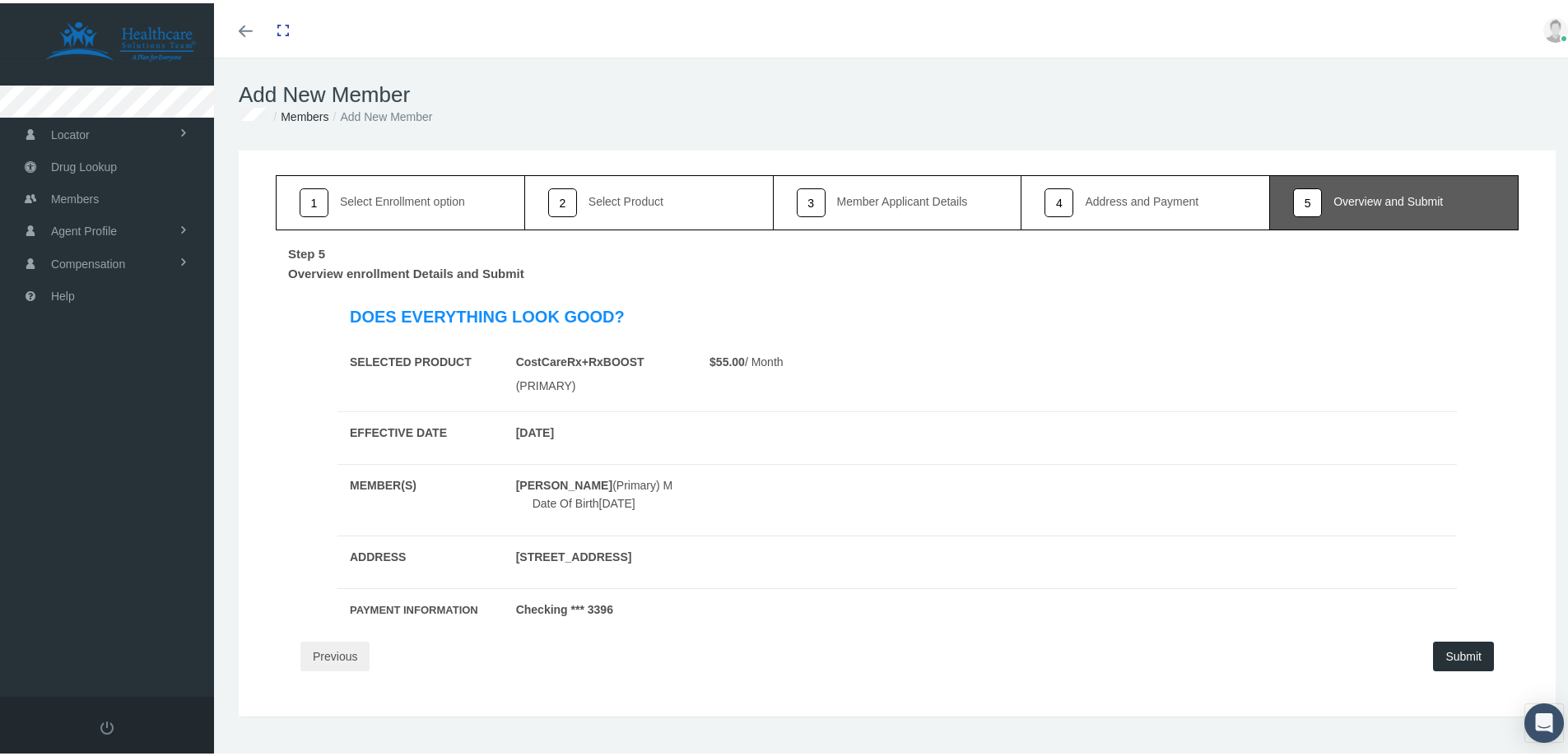
click at [1454, 658] on button "Submit" at bounding box center [1464, 653] width 61 height 30
